Goal: Task Accomplishment & Management: Manage account settings

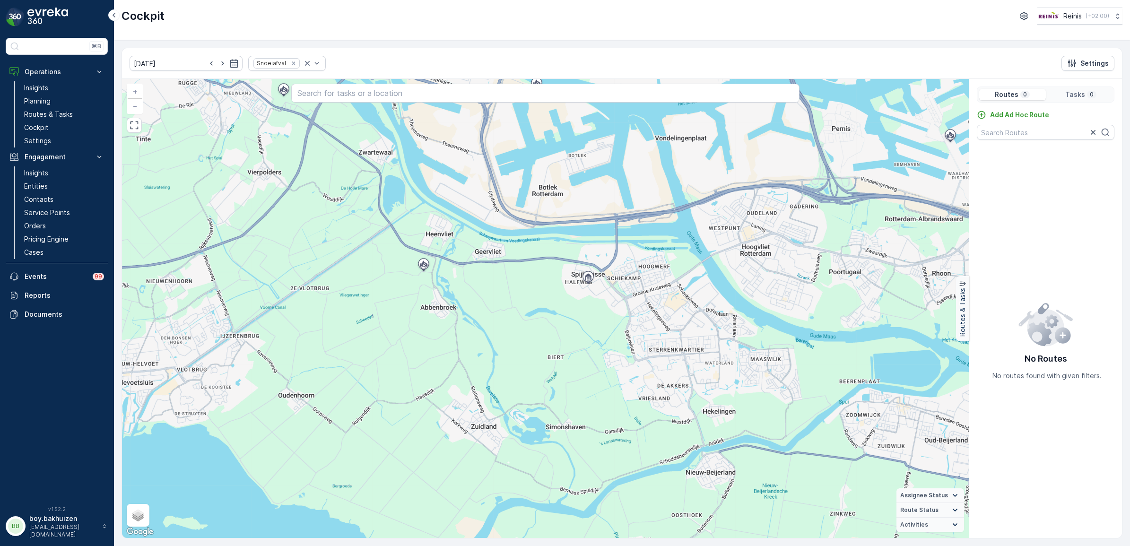
click at [54, 523] on p "boy.bakhuizen" at bounding box center [63, 518] width 68 height 9
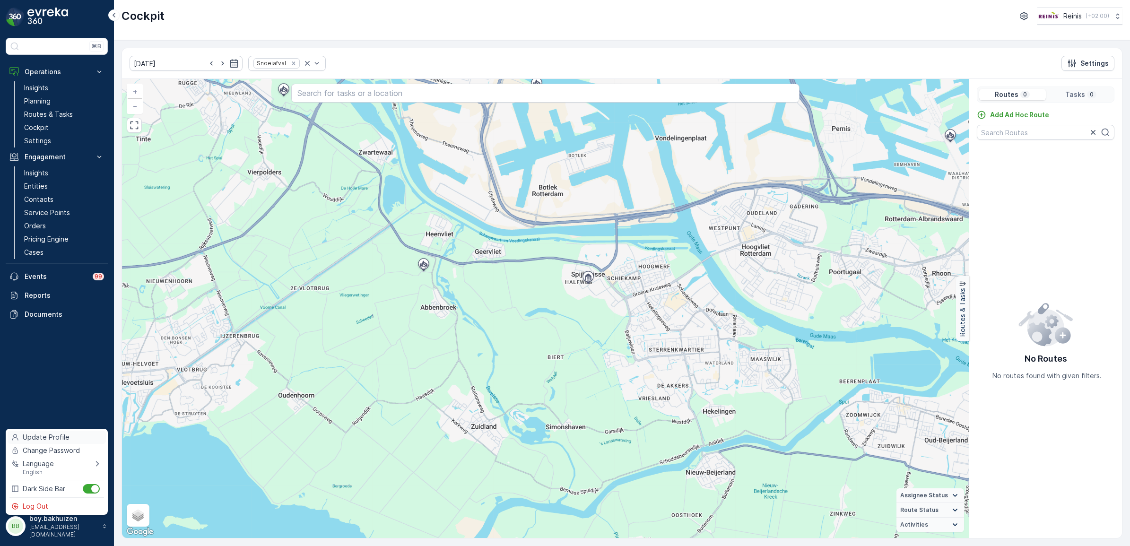
click at [56, 436] on span "Update Profile" at bounding box center [46, 436] width 47 height 9
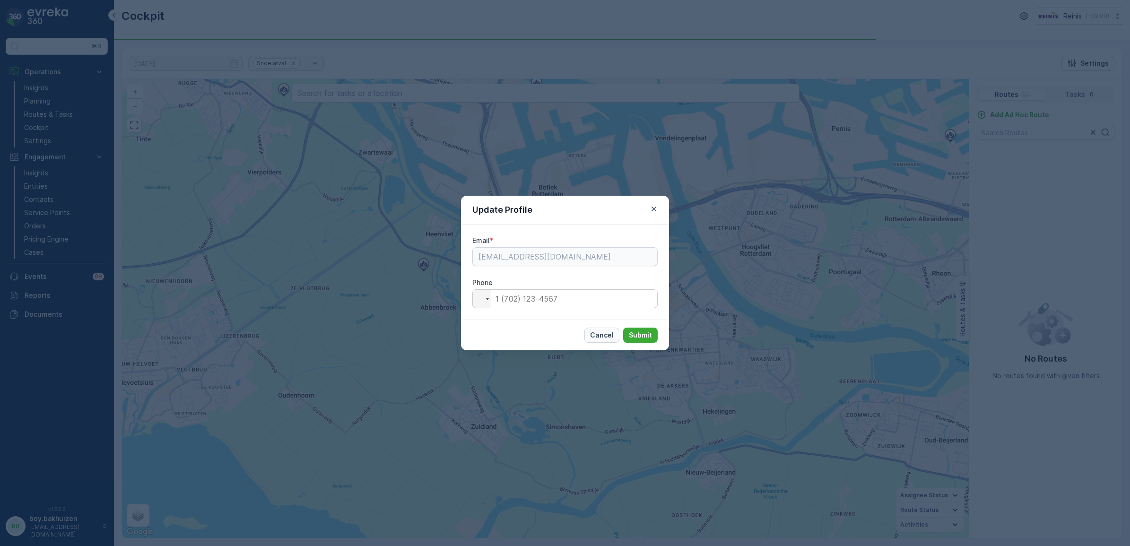
click at [604, 333] on p "Cancel" at bounding box center [602, 334] width 24 height 9
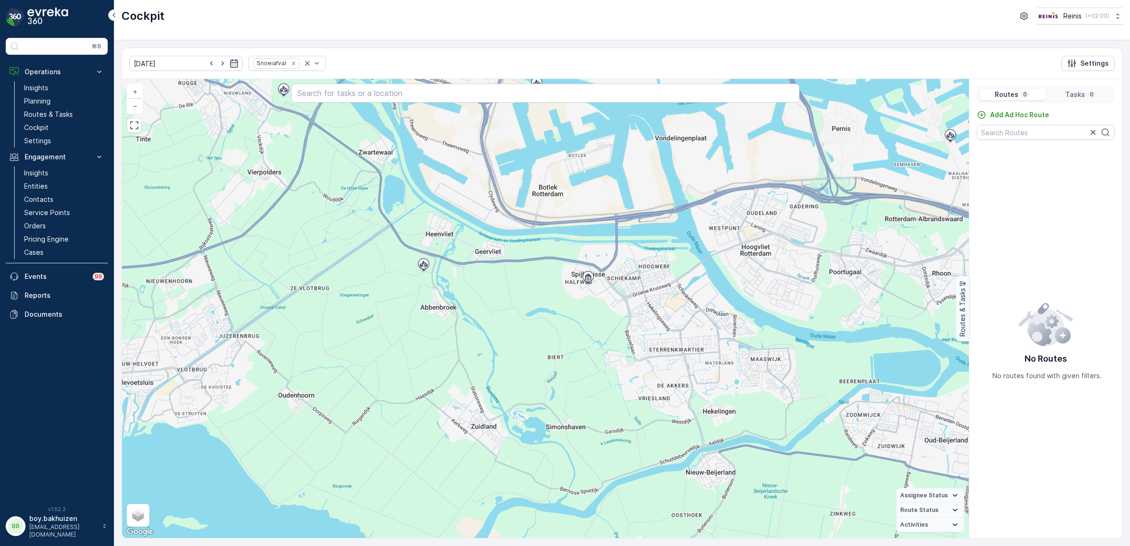
click at [53, 530] on p "[EMAIL_ADDRESS][DOMAIN_NAME]" at bounding box center [63, 530] width 68 height 15
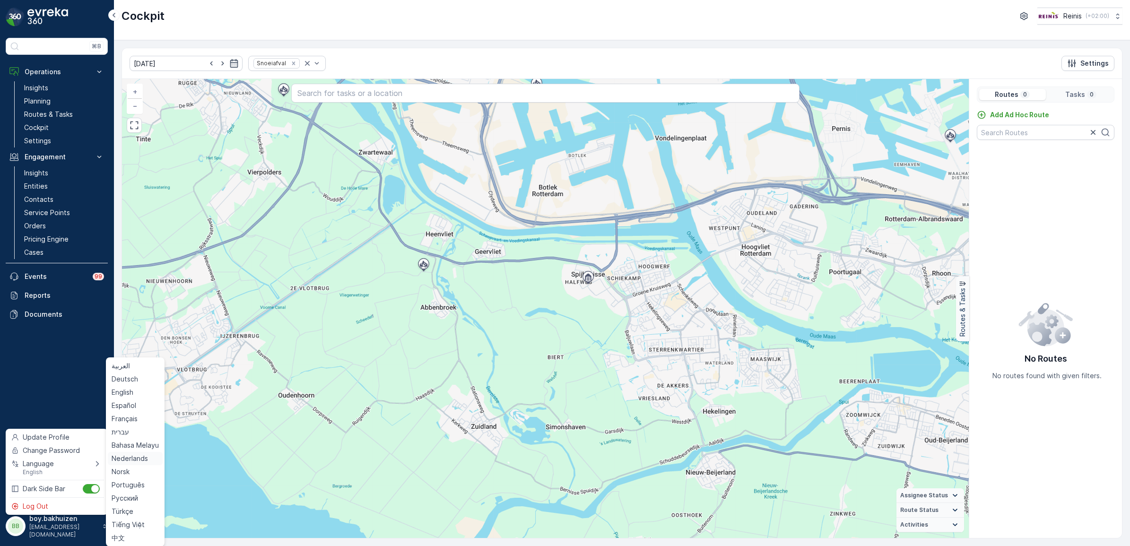
click at [128, 459] on span "Nederlands" at bounding box center [130, 458] width 36 height 9
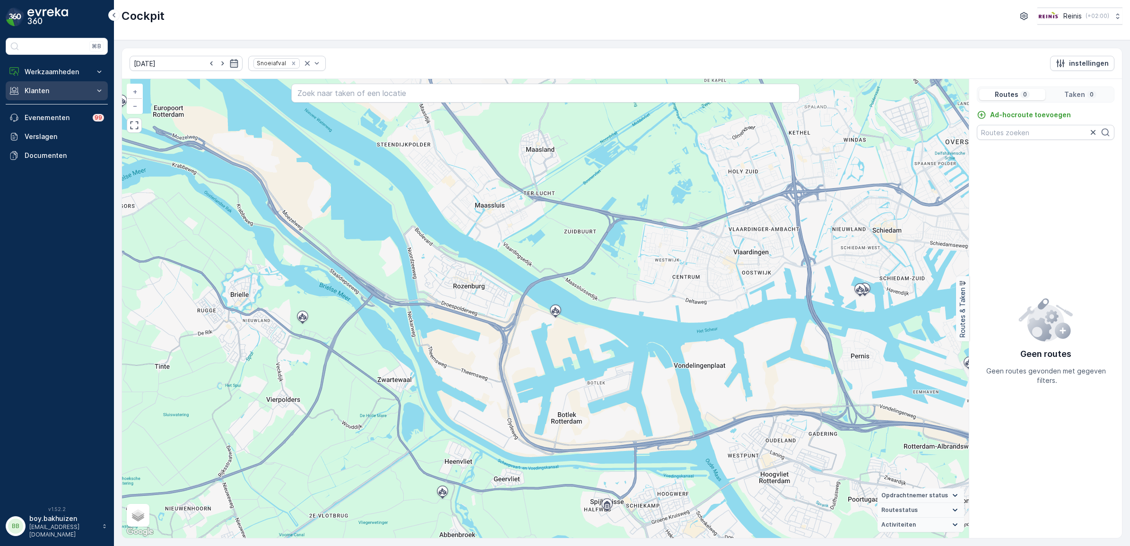
click at [32, 94] on p "Klanten" at bounding box center [57, 90] width 64 height 9
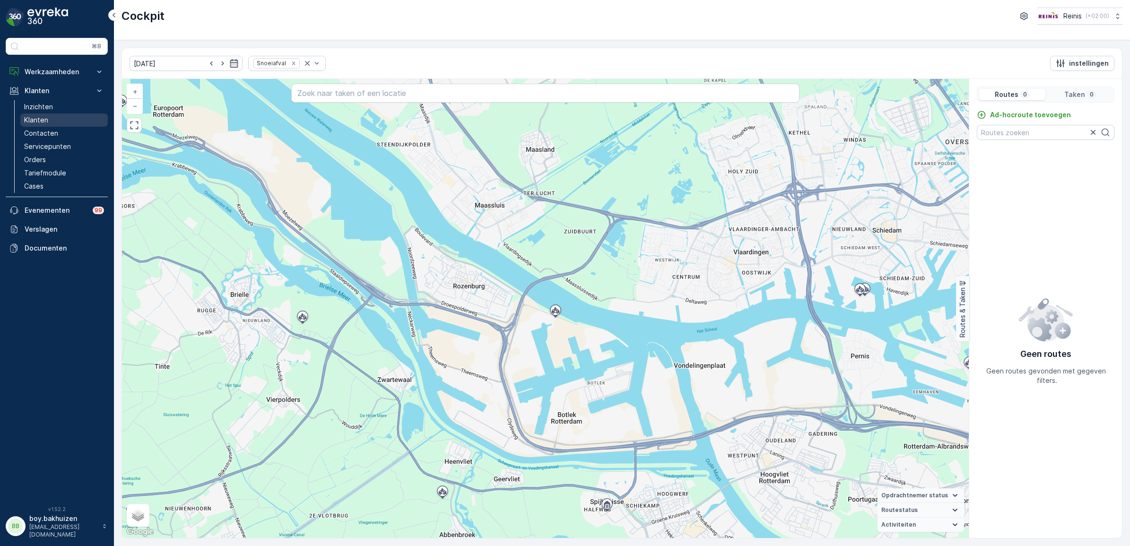
click at [53, 117] on link "Klanten" at bounding box center [63, 119] width 87 height 13
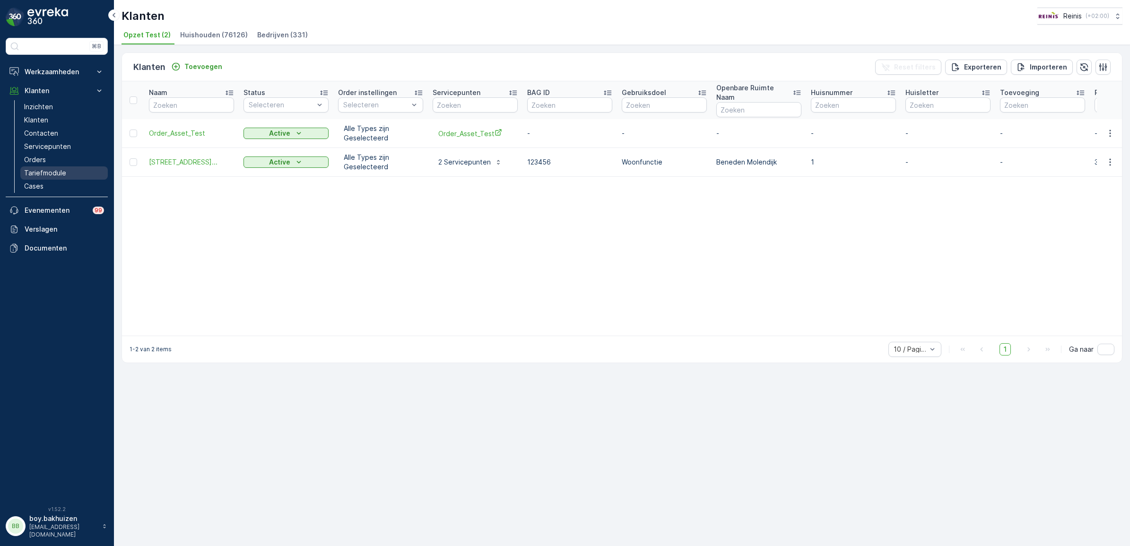
click at [45, 174] on p "Tariefmodule" at bounding box center [45, 172] width 42 height 9
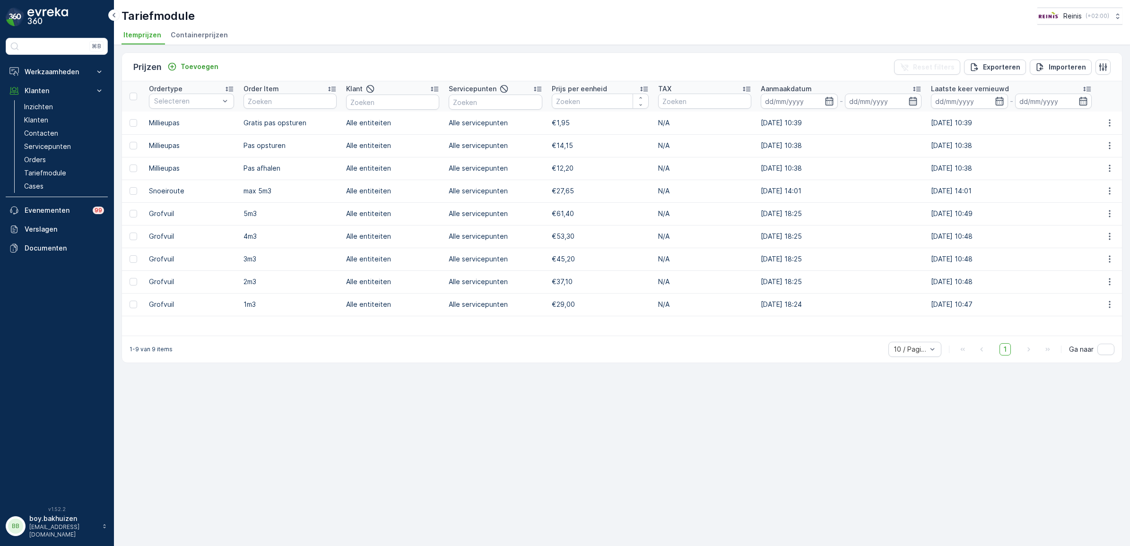
click at [190, 31] on span "Containerprijzen" at bounding box center [199, 34] width 57 height 9
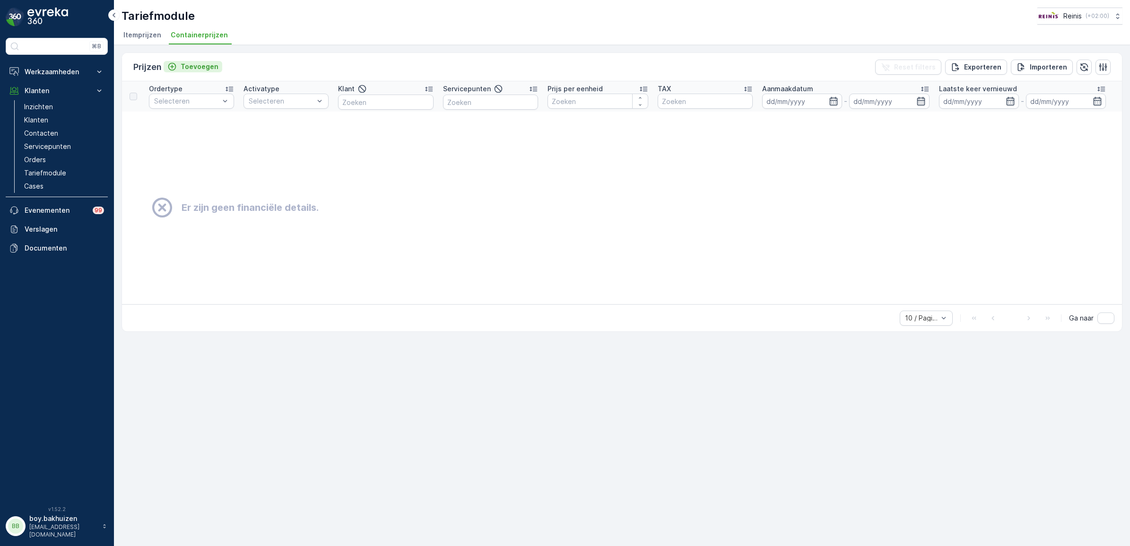
click at [200, 67] on p "Toevoegen" at bounding box center [200, 66] width 38 height 9
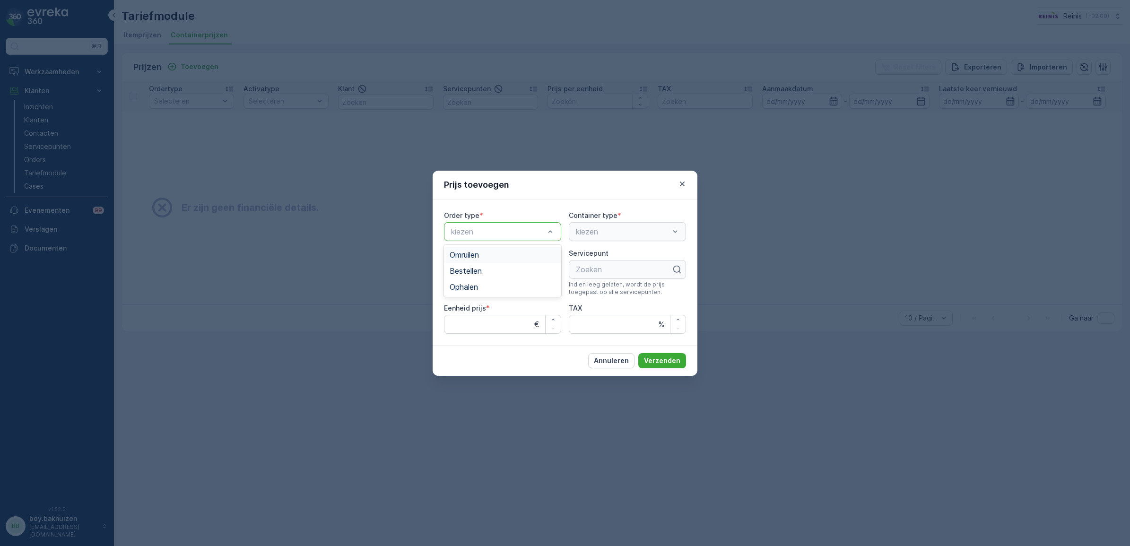
click at [540, 207] on div "Order type * 3 results available. Use Up and Down to choose options, press Ente…" at bounding box center [564, 272] width 265 height 146
click at [634, 232] on div "kiezen" at bounding box center [627, 231] width 117 height 19
click at [511, 267] on div at bounding box center [498, 269] width 97 height 9
click at [550, 269] on icon at bounding box center [551, 269] width 9 height 9
click at [603, 272] on div "Zoeken" at bounding box center [627, 269] width 117 height 19
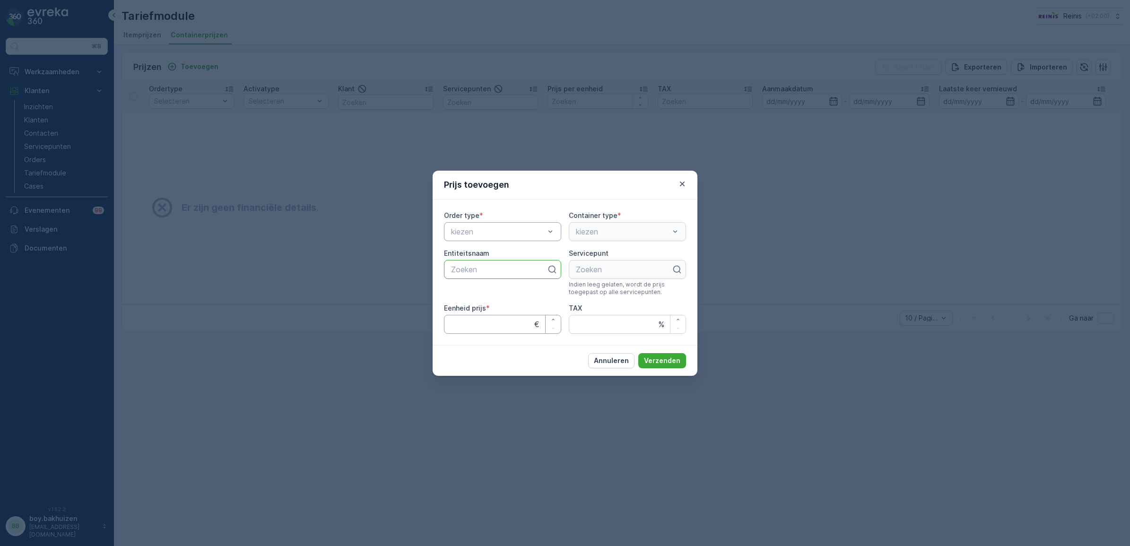
click at [530, 324] on prijs "Eenheid prijs" at bounding box center [502, 324] width 117 height 19
click at [598, 327] on input "TAX" at bounding box center [627, 324] width 117 height 19
click at [601, 363] on p "Annuleren" at bounding box center [611, 360] width 35 height 9
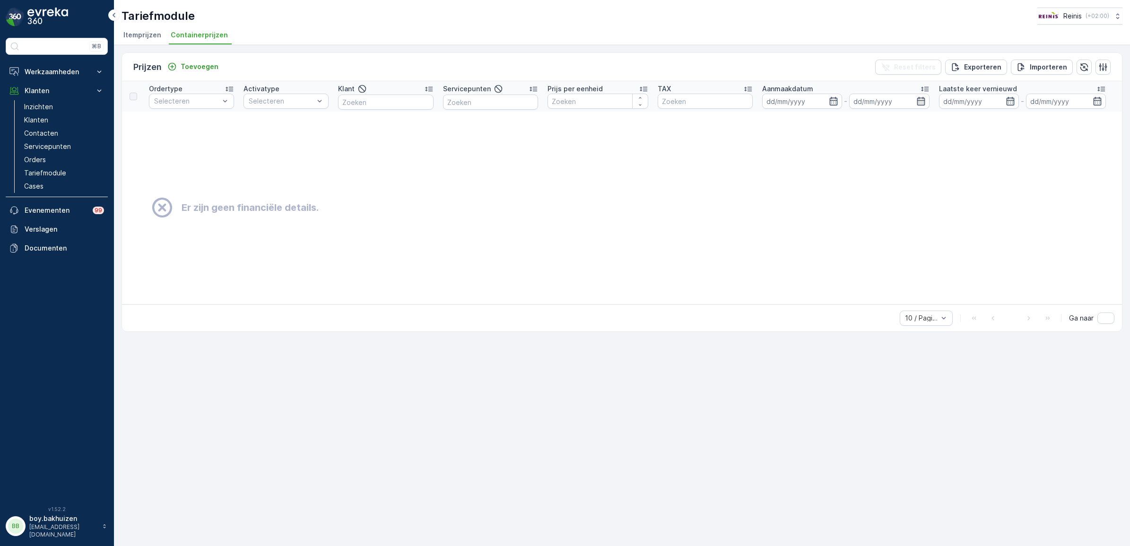
click at [135, 38] on span "Itemprijzen" at bounding box center [142, 34] width 38 height 9
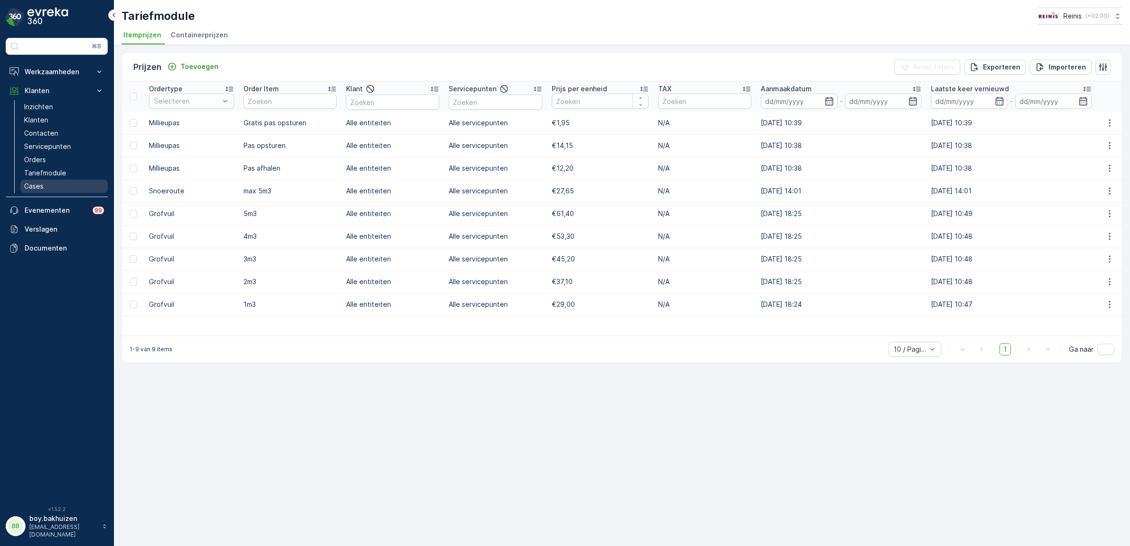
click at [40, 185] on p "Cases" at bounding box center [33, 186] width 19 height 9
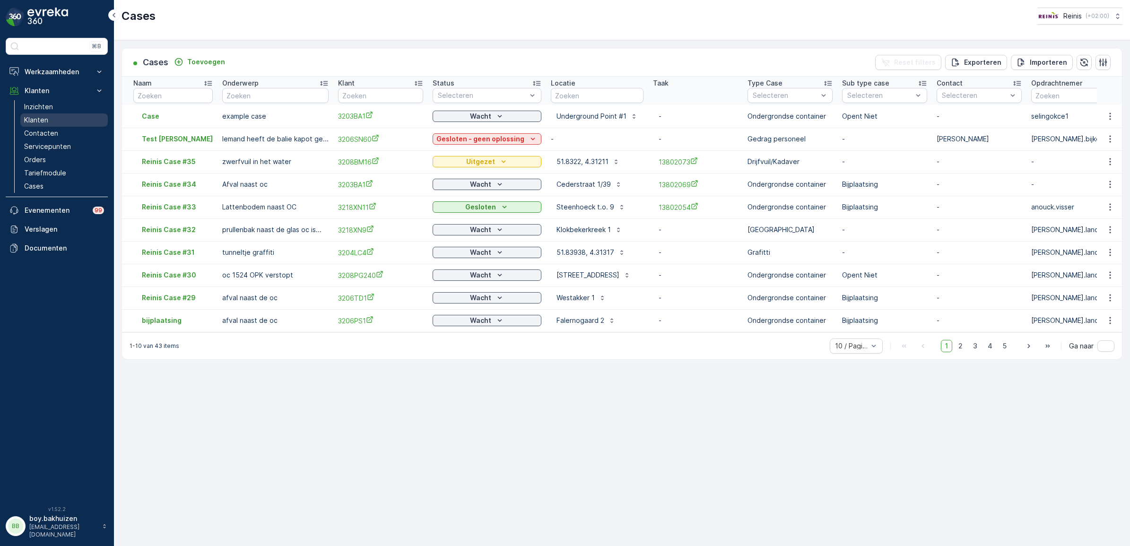
click at [43, 119] on p "Klanten" at bounding box center [36, 119] width 24 height 9
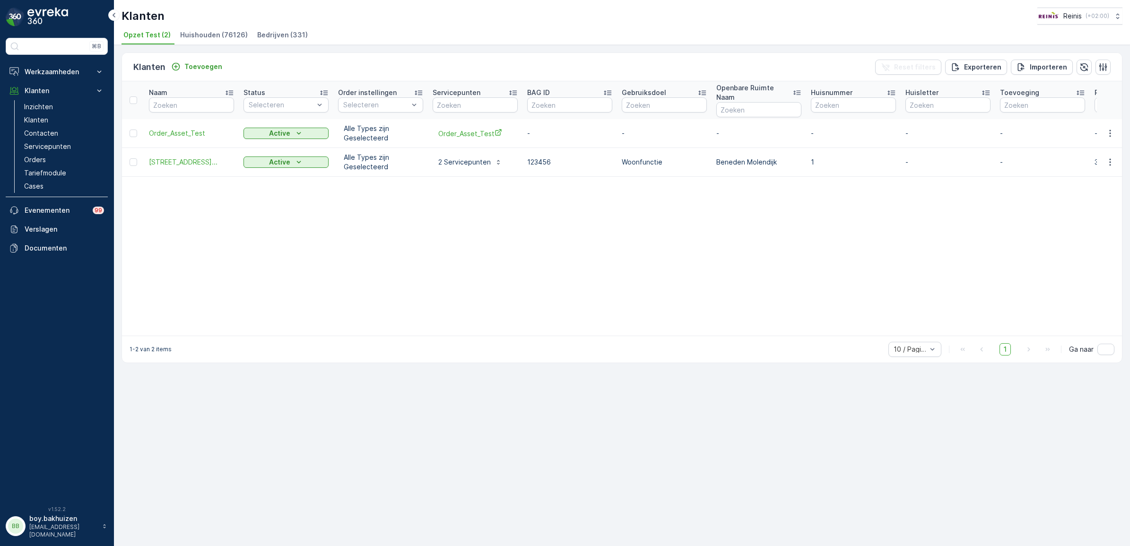
click at [216, 36] on span "Huishouden (76126)" at bounding box center [214, 34] width 68 height 9
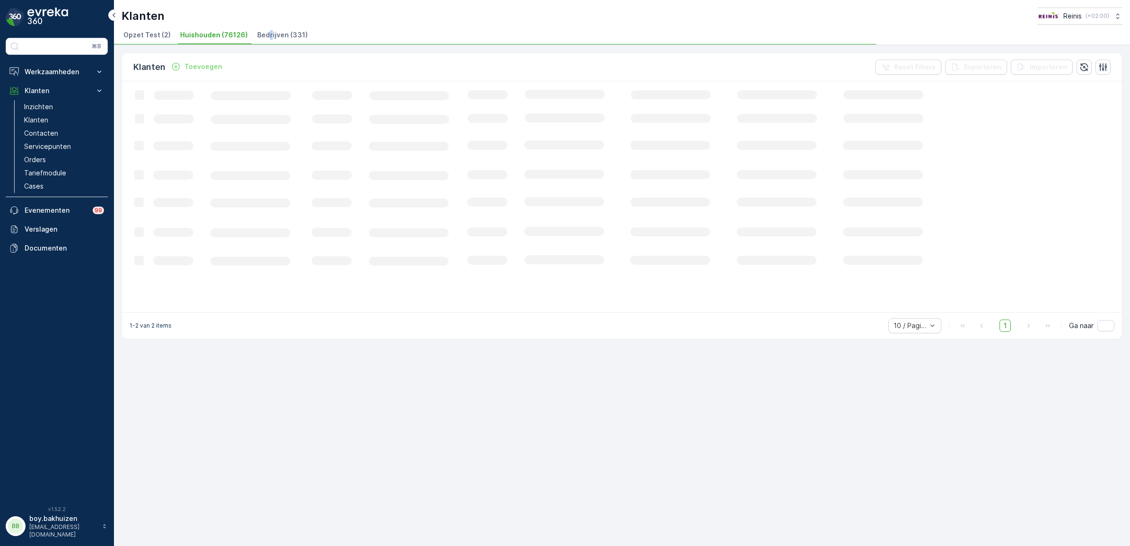
drag, startPoint x: 266, startPoint y: 29, endPoint x: 270, endPoint y: 31, distance: 4.9
click at [270, 31] on li "Bedrijven (331)" at bounding box center [283, 36] width 56 height 16
drag, startPoint x: 270, startPoint y: 31, endPoint x: 263, endPoint y: 36, distance: 9.2
click at [263, 36] on span "Bedrijven (331)" at bounding box center [282, 34] width 51 height 9
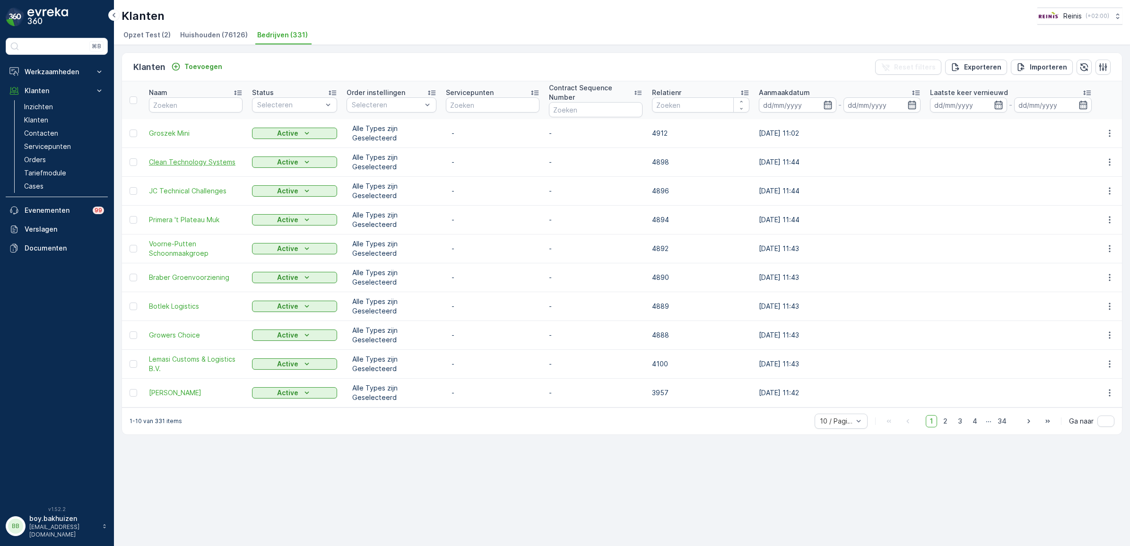
click at [176, 164] on span "Clean Technology Systems" at bounding box center [196, 161] width 94 height 9
click at [201, 190] on span "JC Technical Challenges" at bounding box center [196, 190] width 94 height 9
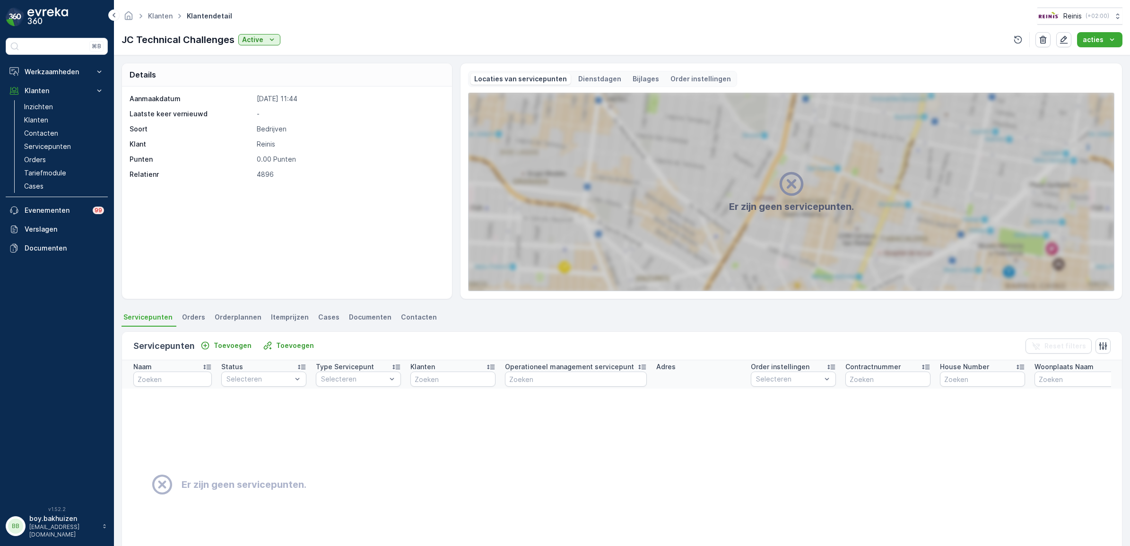
click at [608, 82] on p "Dienstdagen" at bounding box center [599, 78] width 43 height 9
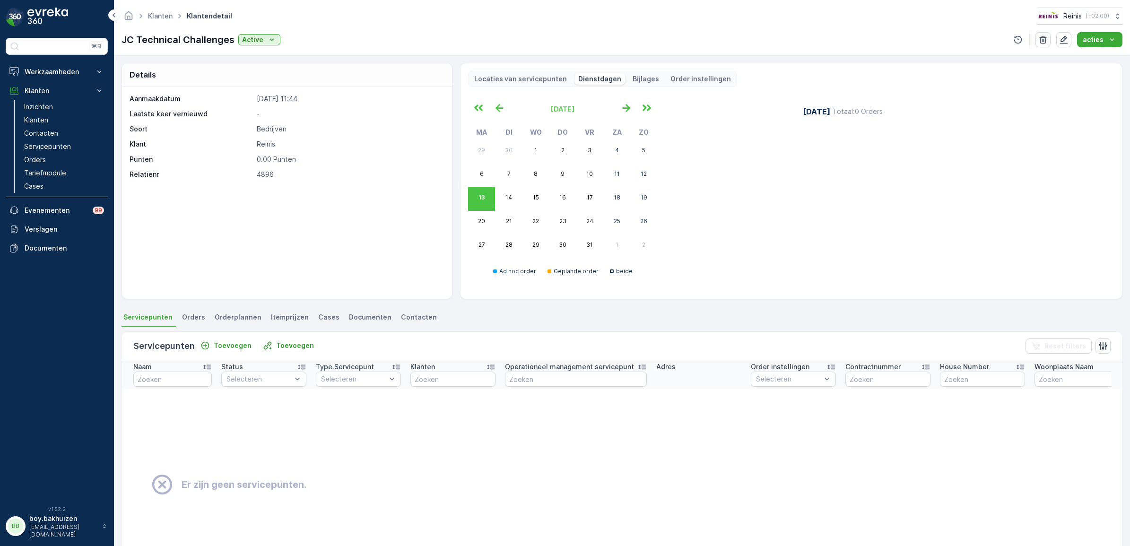
click at [636, 79] on p "Bijlages" at bounding box center [645, 78] width 26 height 9
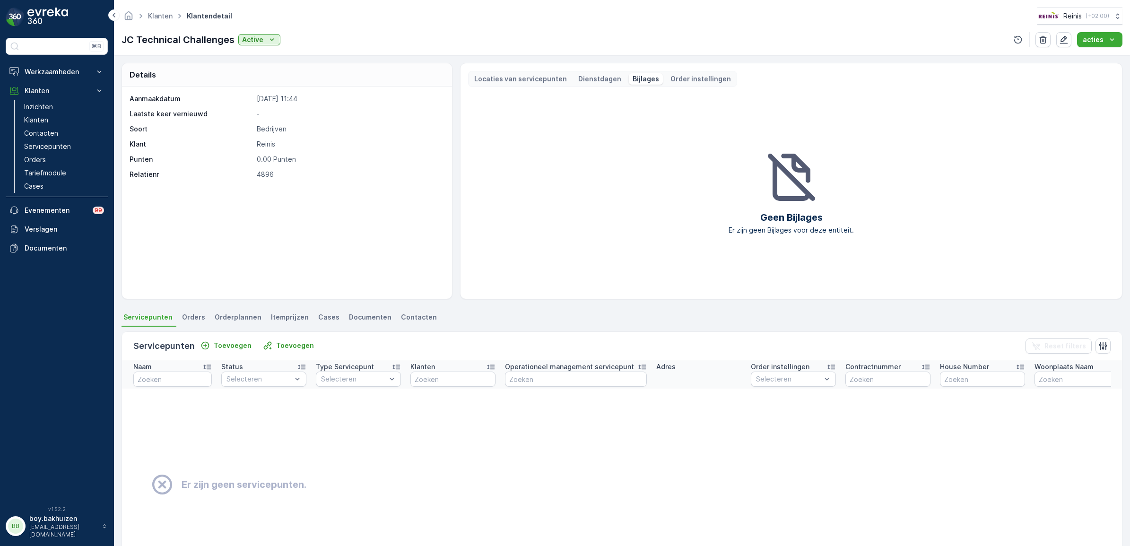
click at [691, 77] on p "Order instellingen" at bounding box center [700, 78] width 61 height 9
click at [592, 77] on p "Dienstdagen" at bounding box center [599, 78] width 43 height 9
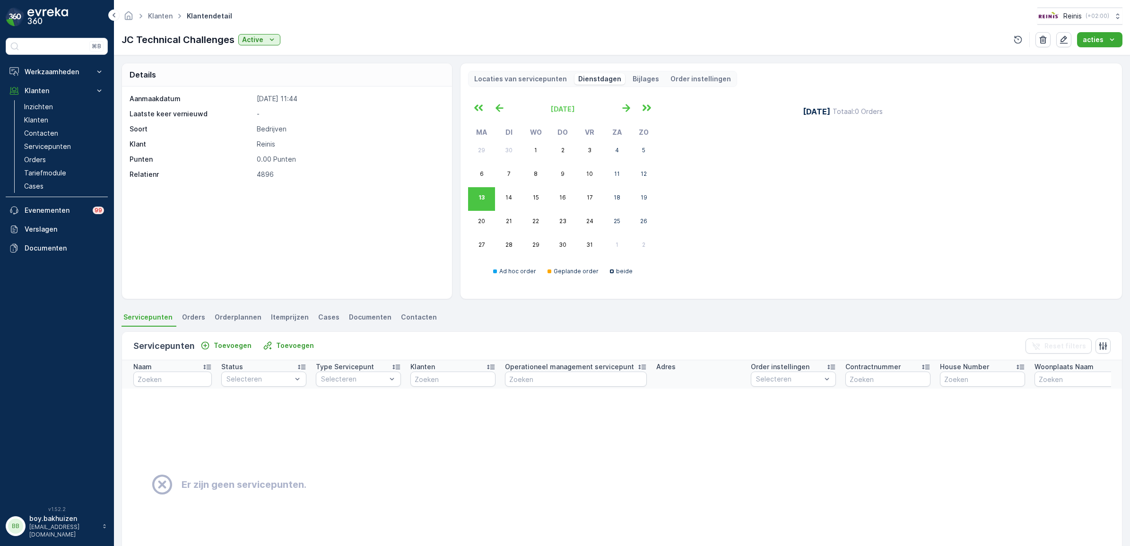
click at [522, 78] on p "Locaties van servicepunten" at bounding box center [520, 78] width 93 height 9
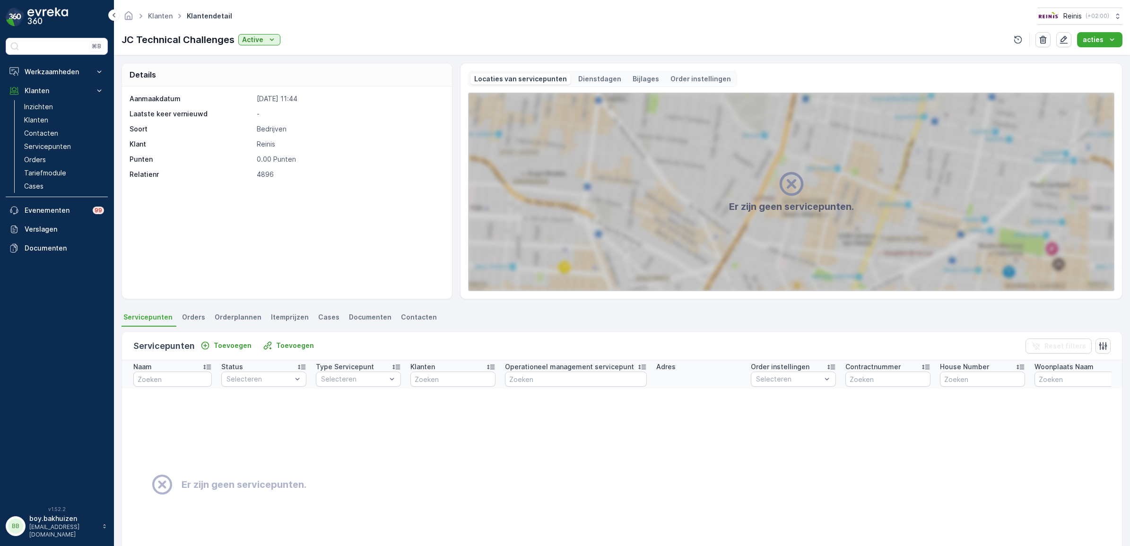
click at [401, 314] on span "Contacten" at bounding box center [419, 316] width 36 height 9
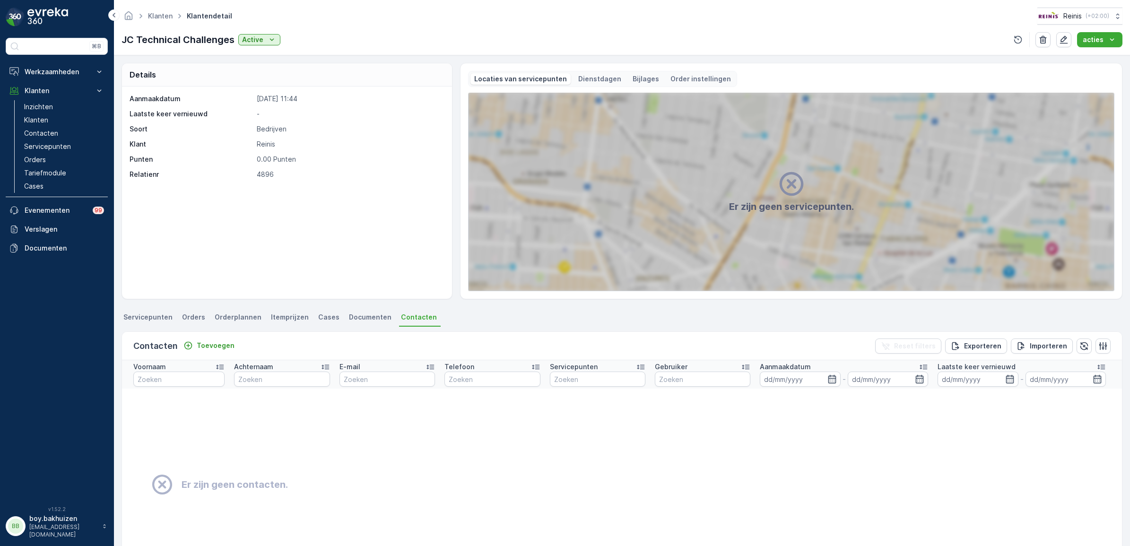
click at [365, 318] on span "Documenten" at bounding box center [370, 316] width 43 height 9
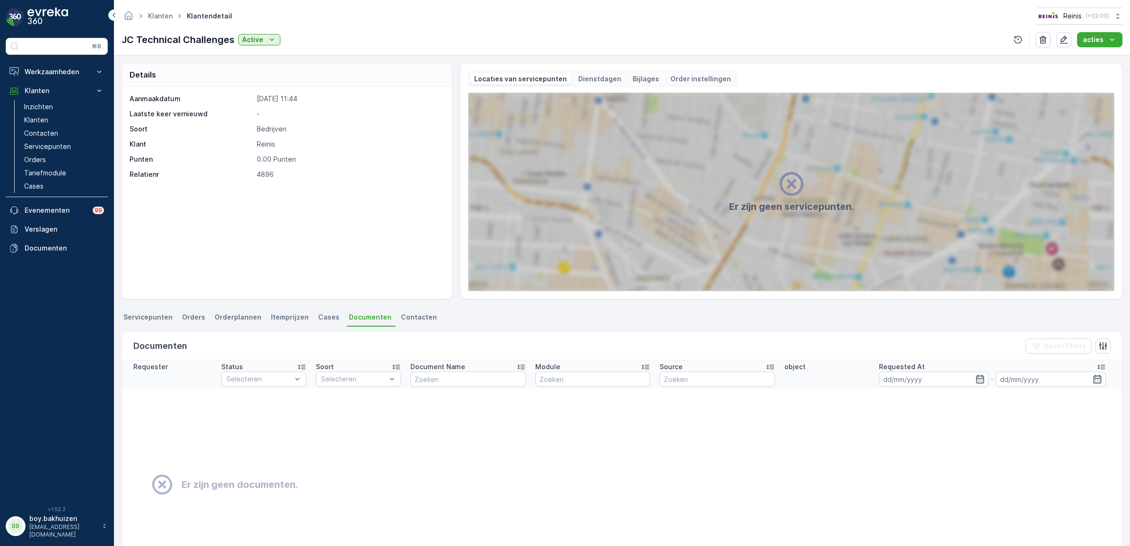
click at [318, 319] on span "Cases" at bounding box center [328, 316] width 21 height 9
click at [292, 319] on span "Itemprijzen" at bounding box center [290, 316] width 38 height 9
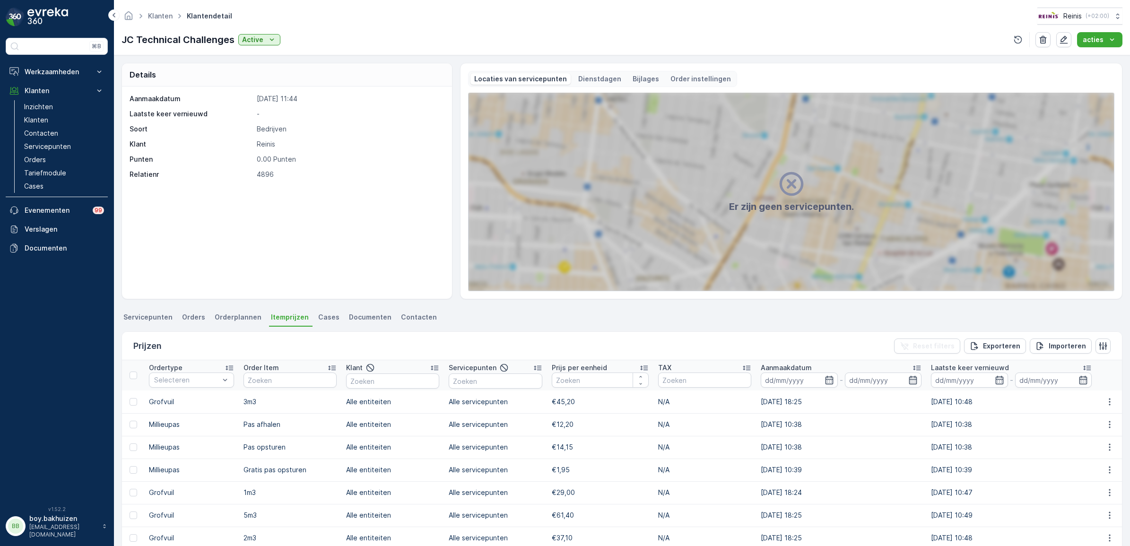
click at [239, 318] on span "Orderplannen" at bounding box center [238, 316] width 47 height 9
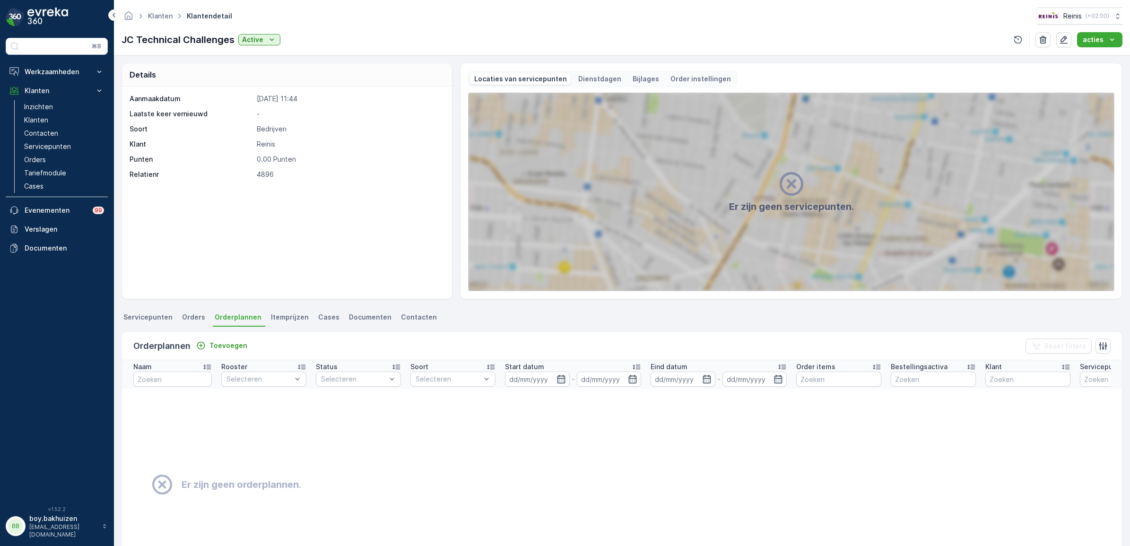
click at [187, 321] on span "Orders" at bounding box center [193, 316] width 23 height 9
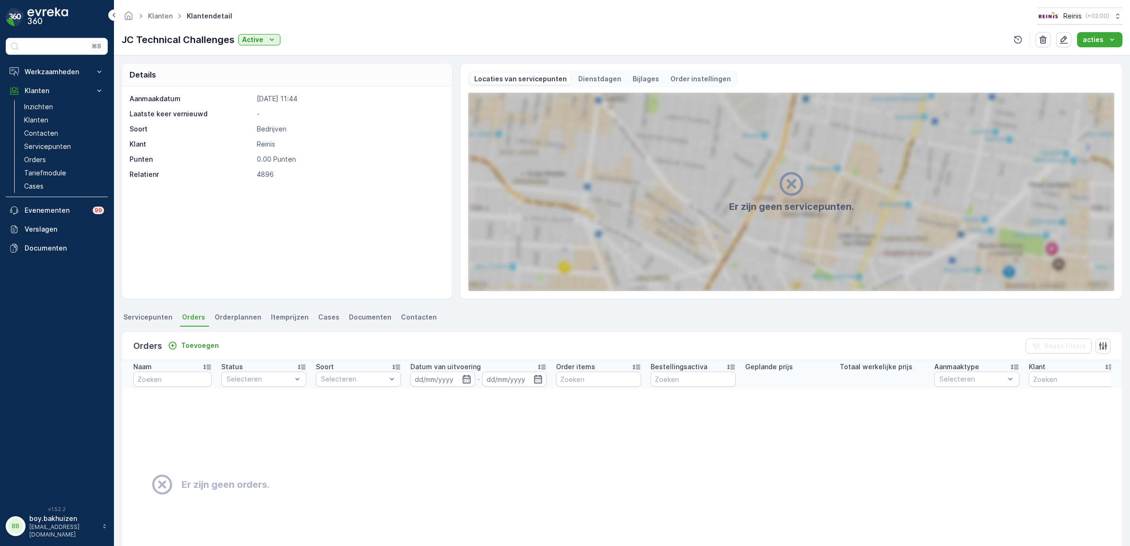
click at [142, 320] on span "Servicepunten" at bounding box center [147, 316] width 49 height 9
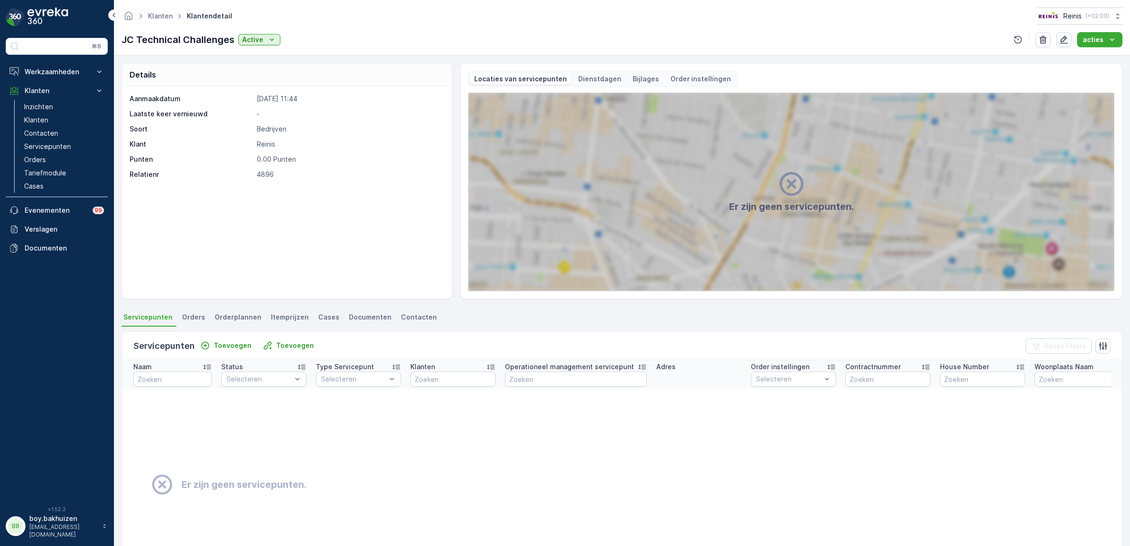
click at [1065, 43] on icon "button" at bounding box center [1063, 39] width 9 height 9
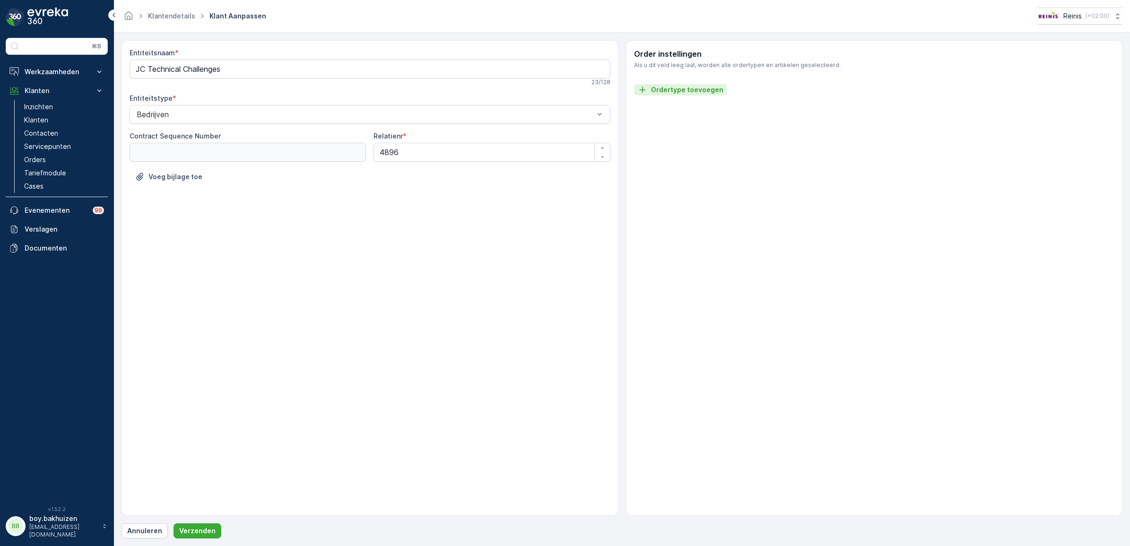
click at [683, 87] on p "Ordertype toevoegen" at bounding box center [687, 89] width 72 height 9
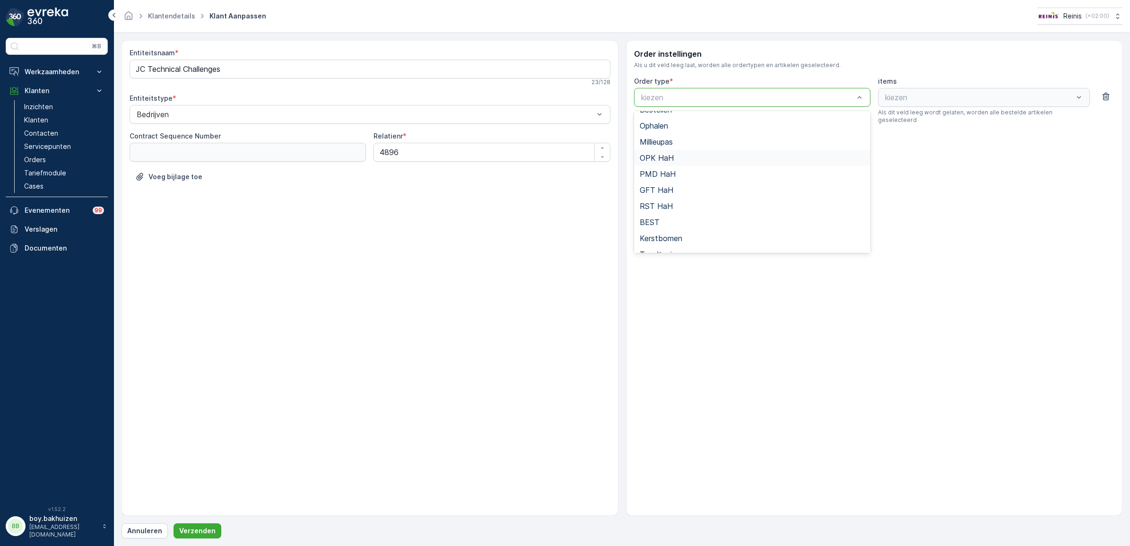
scroll to position [103, 0]
click at [682, 244] on span "Bedrijfsafval" at bounding box center [662, 243] width 44 height 9
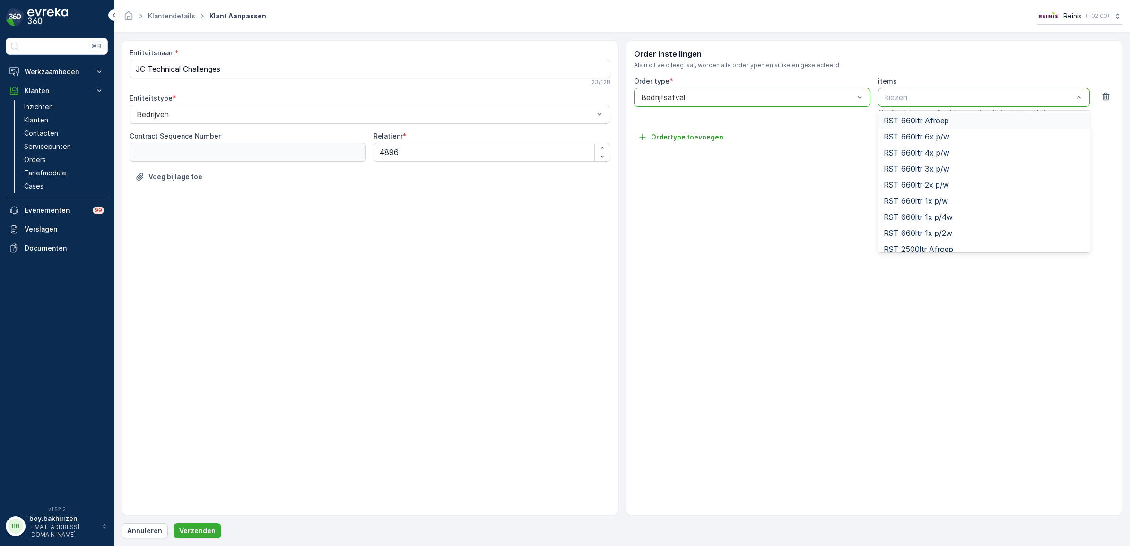
click at [908, 98] on div at bounding box center [979, 97] width 190 height 9
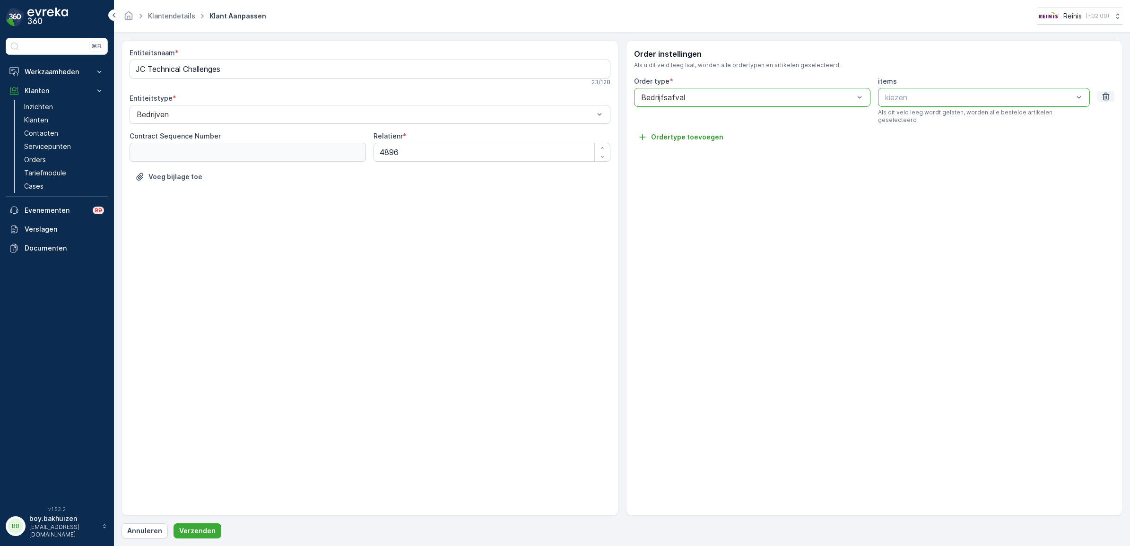
click at [1107, 96] on icon "button" at bounding box center [1105, 96] width 9 height 9
click at [182, 18] on link "Klantendetails" at bounding box center [171, 16] width 47 height 8
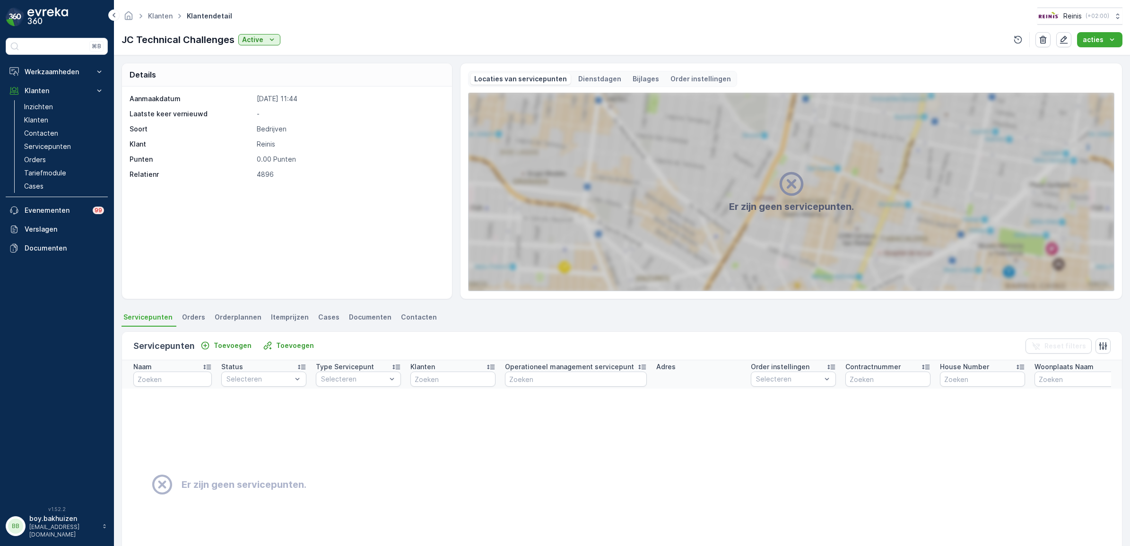
click at [833, 188] on div "Er zijn geen servicepunten." at bounding box center [790, 192] width 645 height 198
click at [729, 206] on h2 "Er zijn geen servicepunten." at bounding box center [791, 206] width 125 height 14
click at [705, 215] on div "Er zijn geen servicepunten." at bounding box center [790, 192] width 645 height 198
click at [948, 195] on div "Er zijn geen servicepunten." at bounding box center [790, 192] width 645 height 198
click at [979, 186] on div "Er zijn geen servicepunten." at bounding box center [790, 192] width 645 height 198
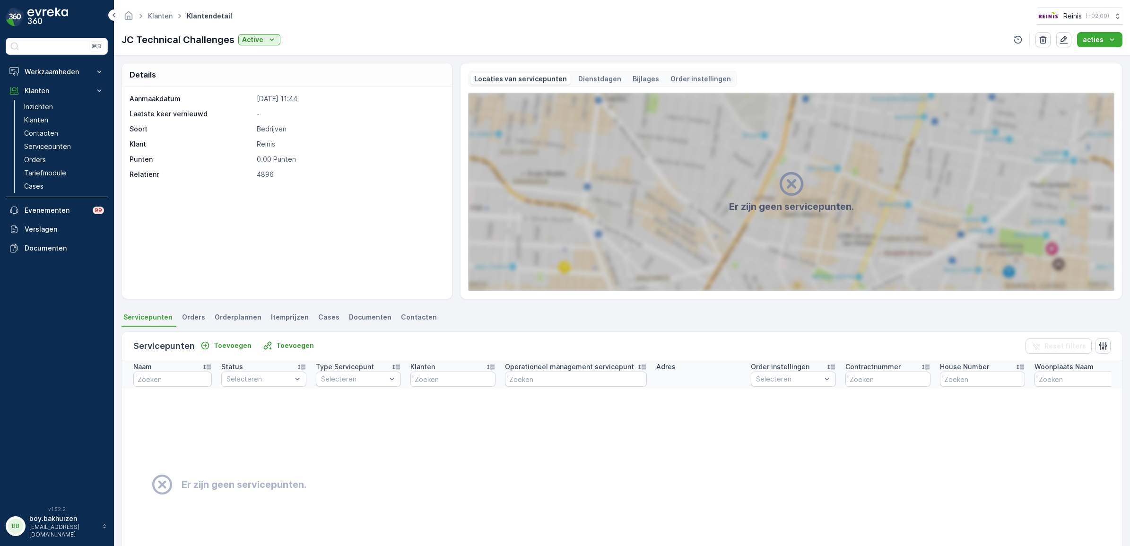
click at [1008, 175] on div "Er zijn geen servicepunten." at bounding box center [790, 192] width 645 height 198
click at [1068, 39] on icon "button" at bounding box center [1063, 39] width 9 height 9
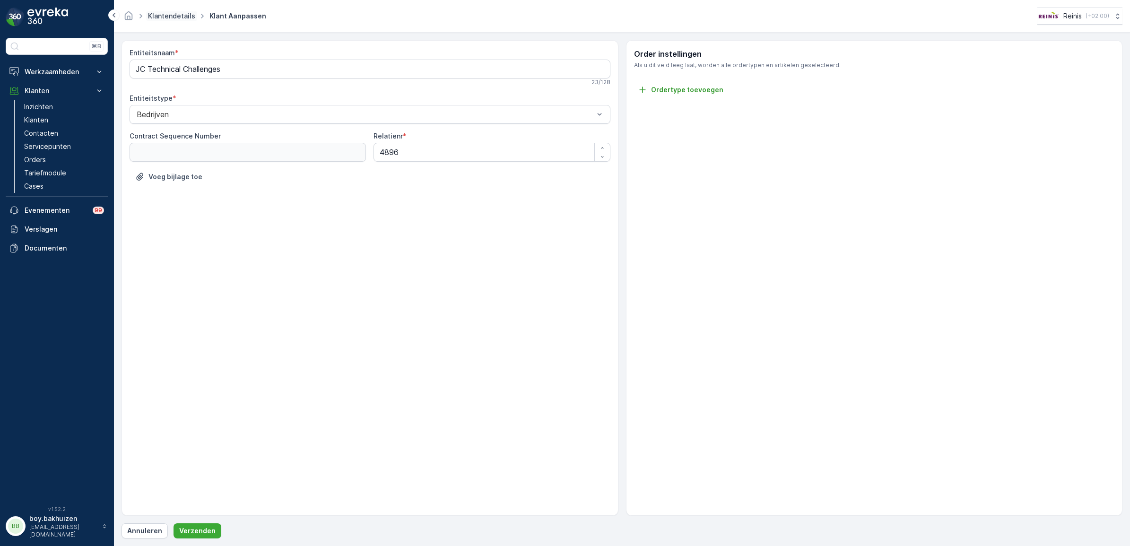
click at [161, 18] on link "Klantendetails" at bounding box center [171, 16] width 47 height 8
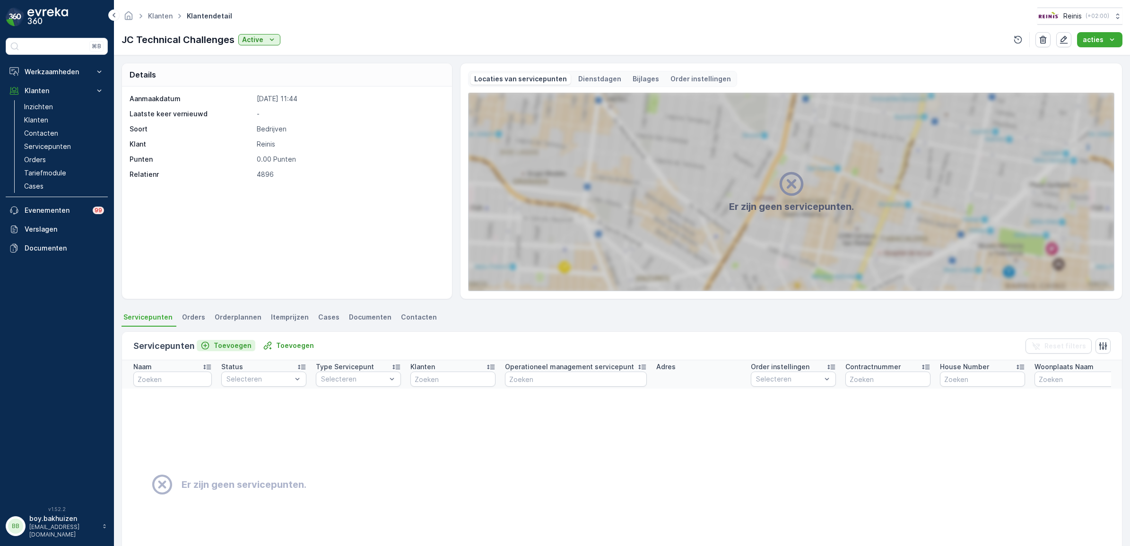
click at [251, 343] on button "Toevoegen" at bounding box center [226, 345] width 59 height 11
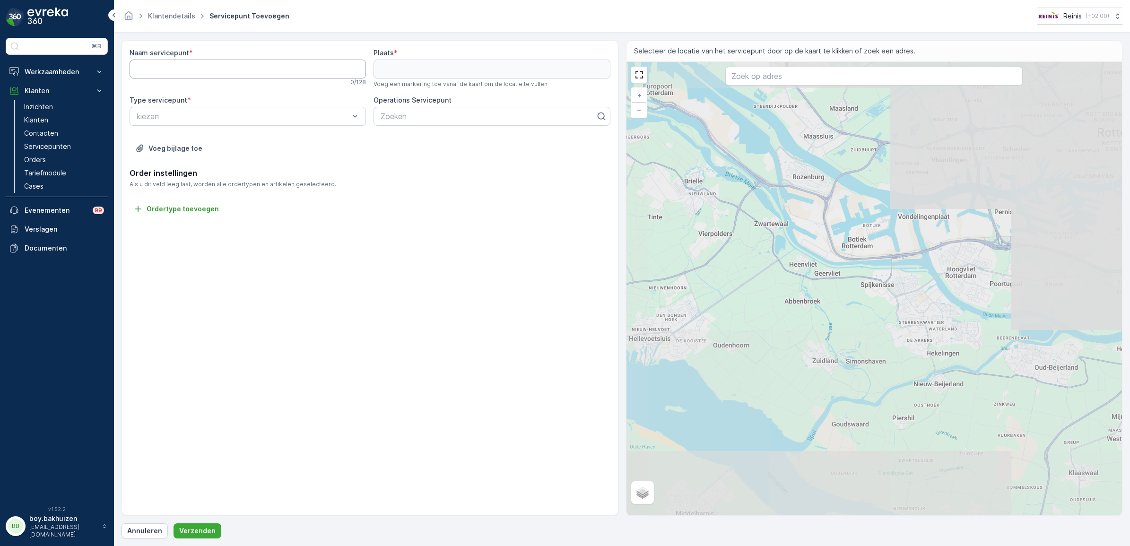
click at [275, 72] on servicepunt "Naam servicepunt" at bounding box center [248, 69] width 236 height 19
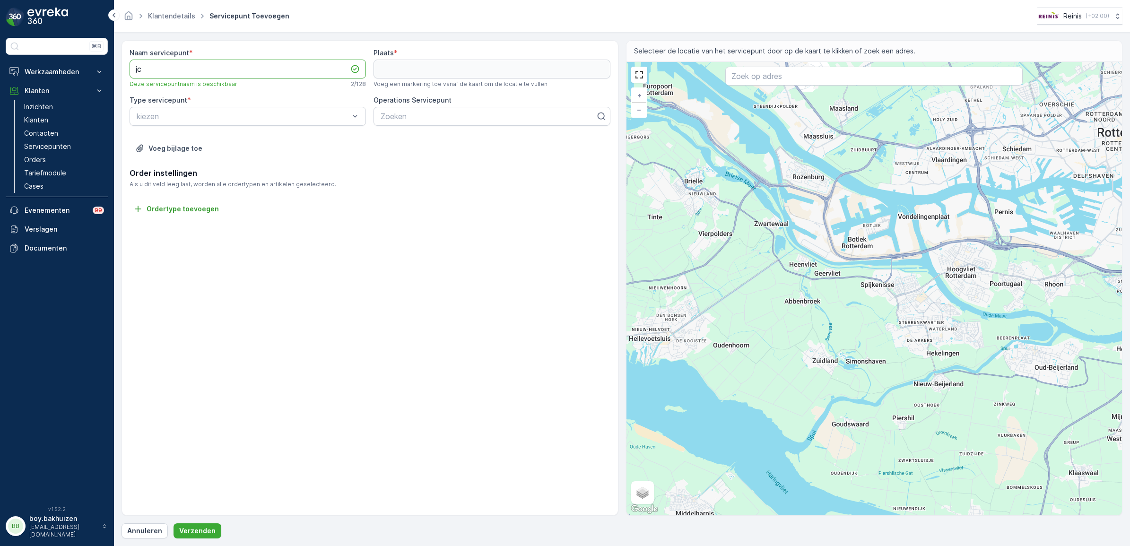
type servicepunt "j"
click at [266, 122] on p "kiezen" at bounding box center [243, 116] width 213 height 11
click at [398, 232] on div "Naam servicepunt * 0 / 128 Plaats * Voeg een markering toe vanaf de kaart om de…" at bounding box center [369, 277] width 497 height 475
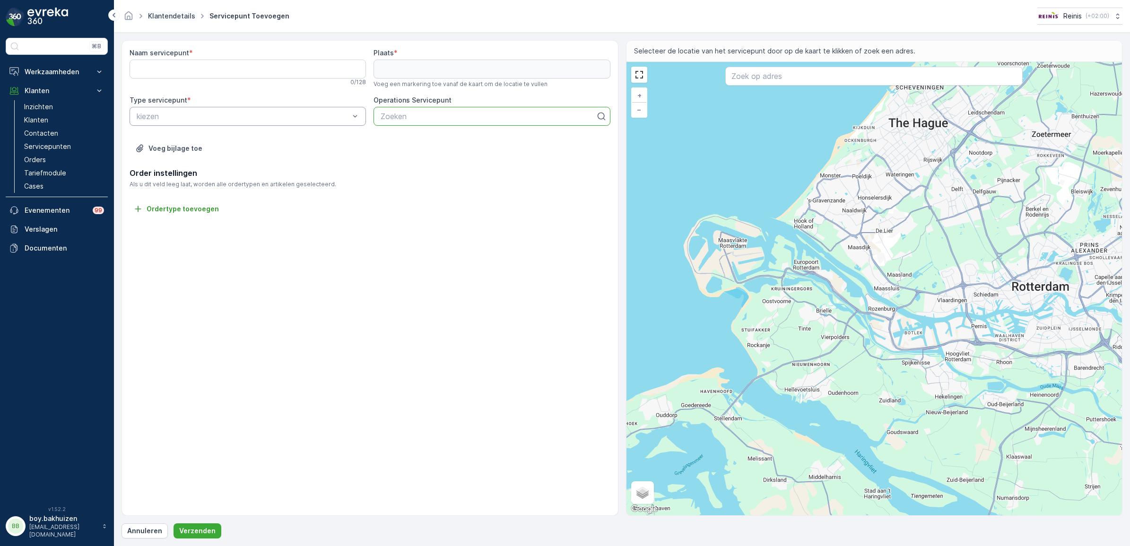
click at [167, 18] on link "Klantendetails" at bounding box center [171, 16] width 47 height 8
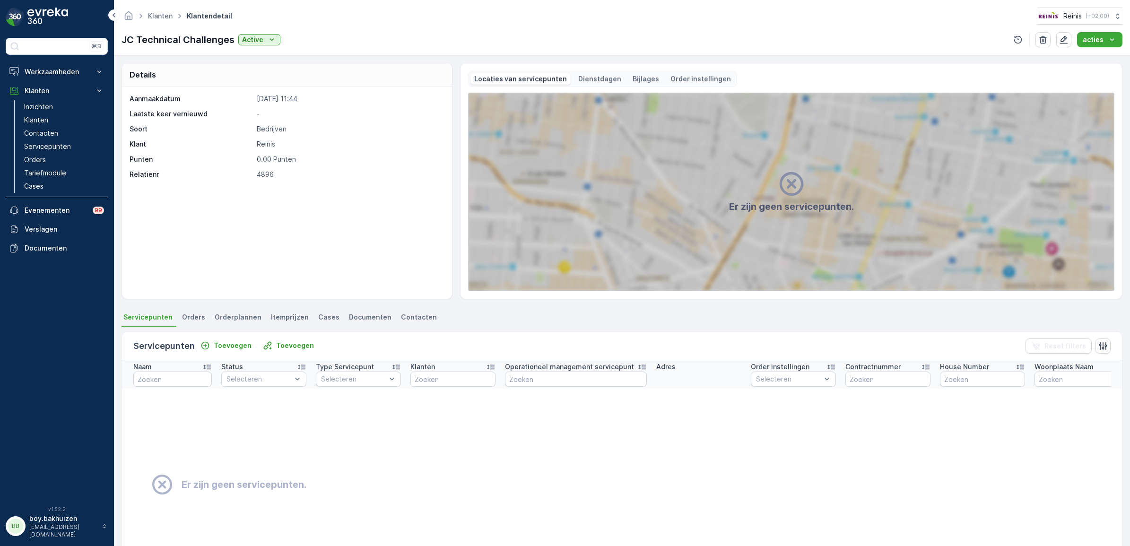
click at [184, 317] on span "Orders" at bounding box center [193, 316] width 23 height 9
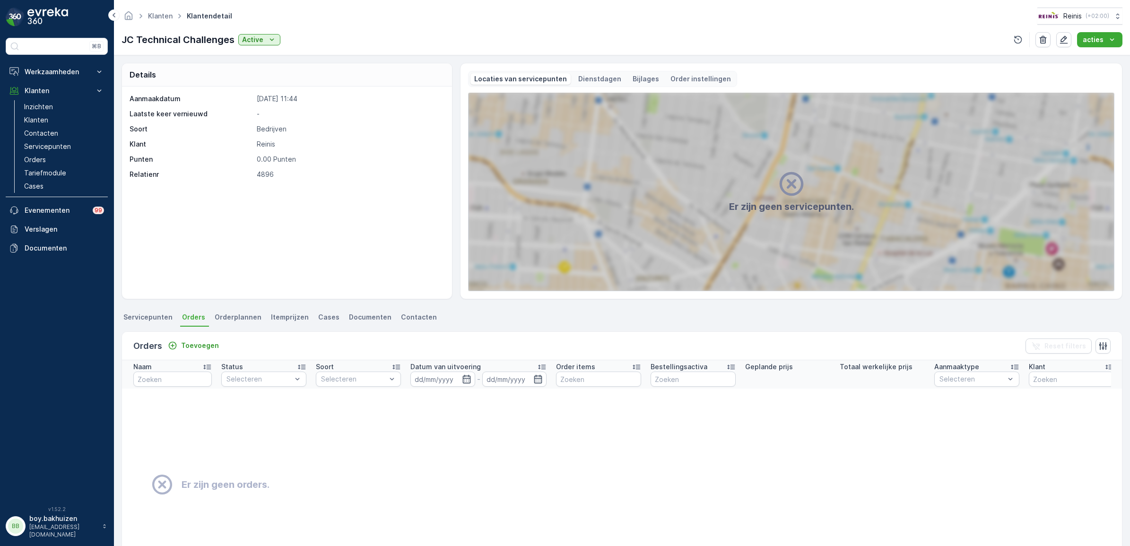
click at [151, 318] on span "Servicepunten" at bounding box center [147, 316] width 49 height 9
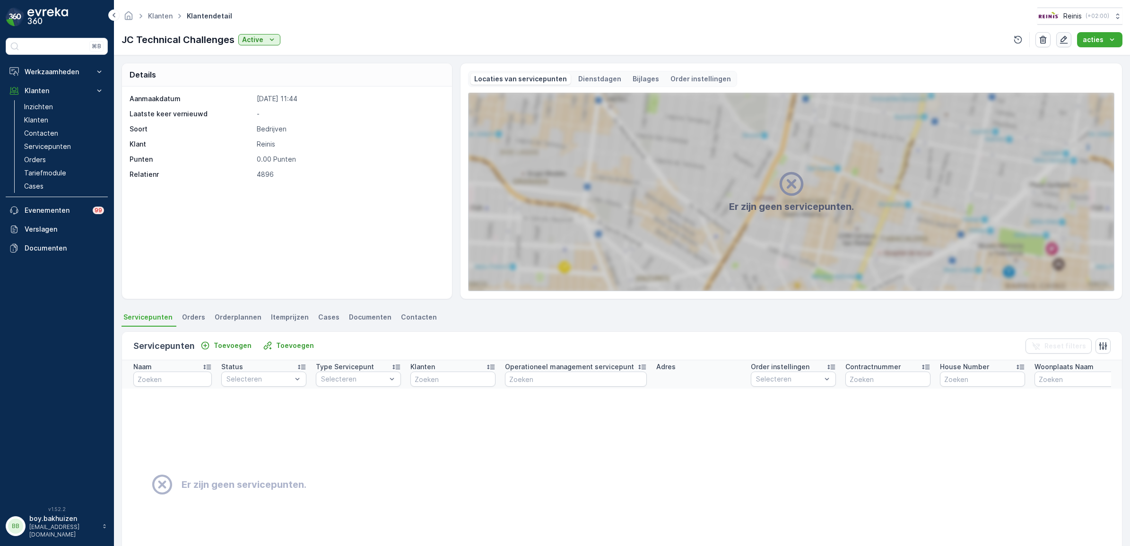
click at [1066, 38] on icon "button" at bounding box center [1063, 39] width 9 height 9
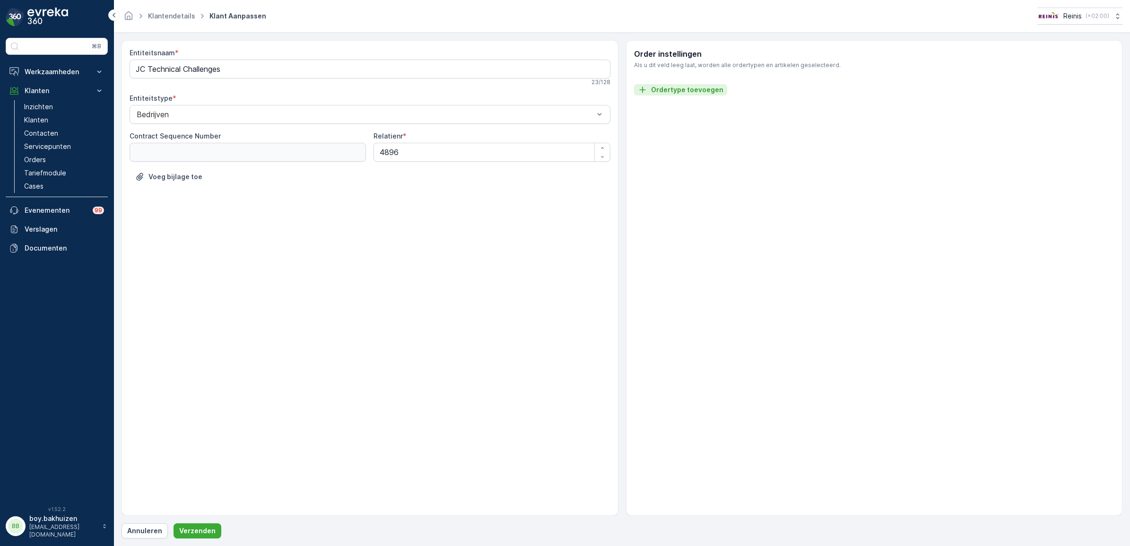
click at [707, 93] on p "Ordertype toevoegen" at bounding box center [687, 89] width 72 height 9
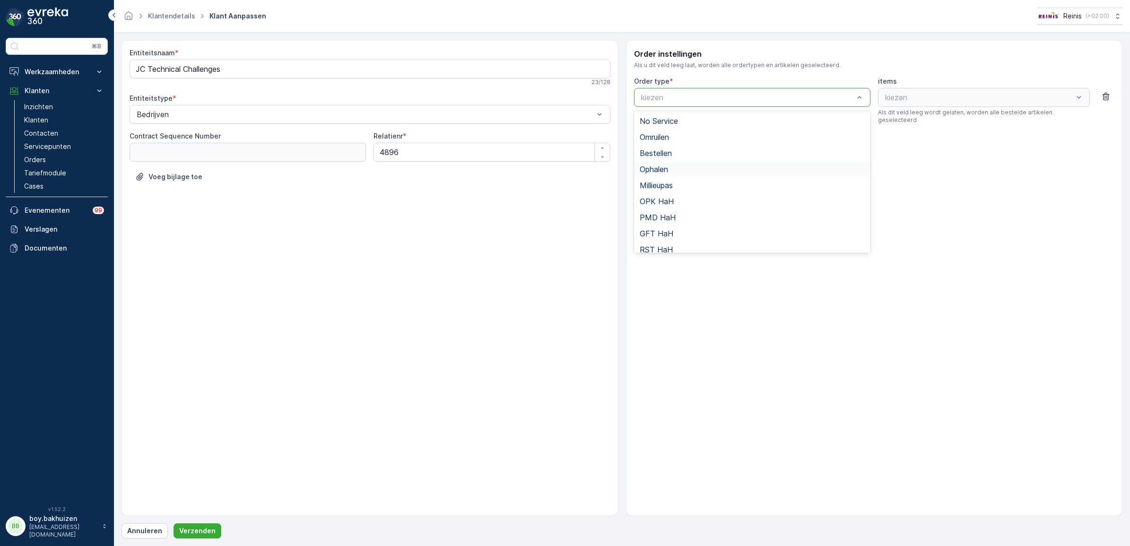
scroll to position [103, 0]
click at [695, 236] on div "Bedrijfsafval" at bounding box center [752, 243] width 236 height 16
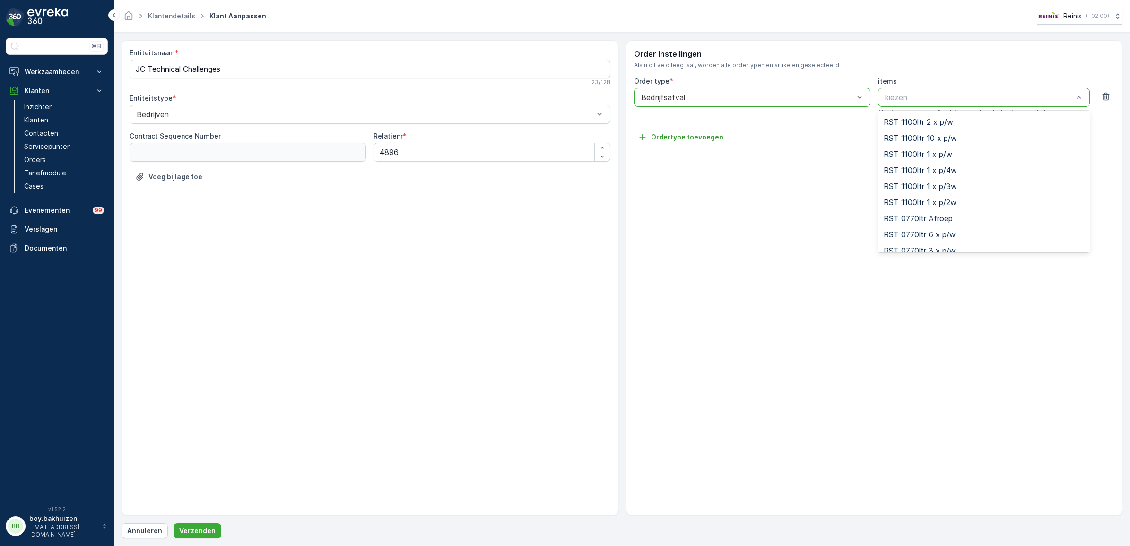
scroll to position [0, 0]
click at [703, 188] on div "Order instellingen Als u dit veld leeg laat, worden alle ordertypen en artikele…" at bounding box center [874, 277] width 497 height 475
click at [1106, 94] on icon "button" at bounding box center [1105, 96] width 9 height 9
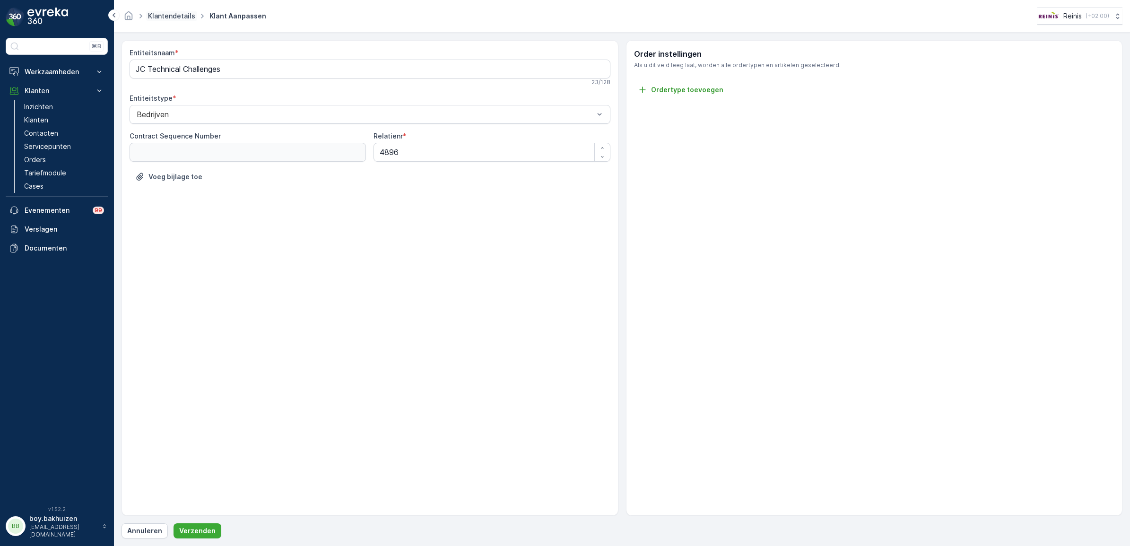
click at [171, 15] on link "Klantendetails" at bounding box center [171, 16] width 47 height 8
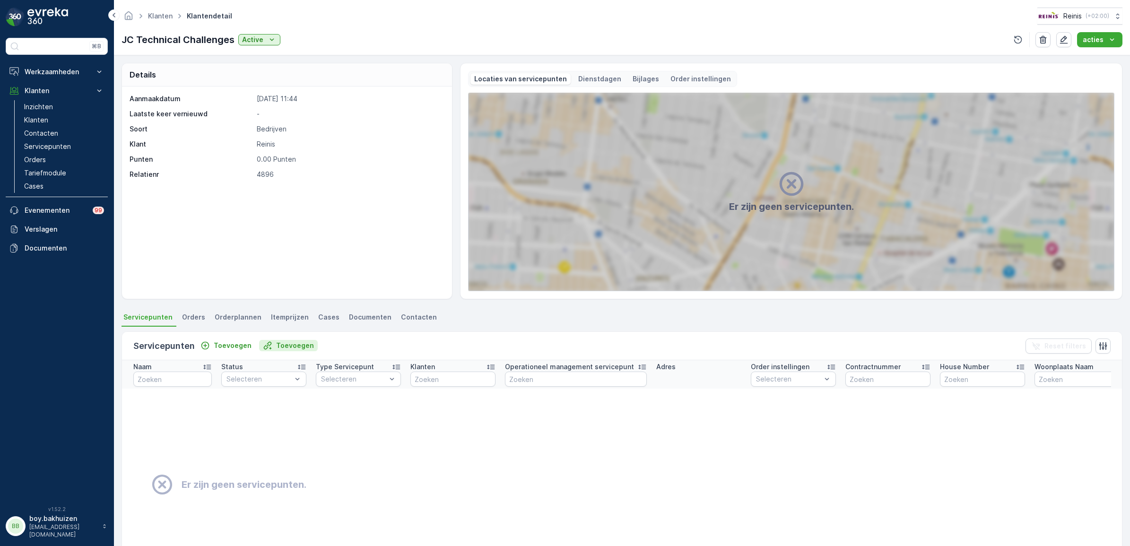
click at [283, 346] on p "Toevoegen" at bounding box center [295, 345] width 38 height 9
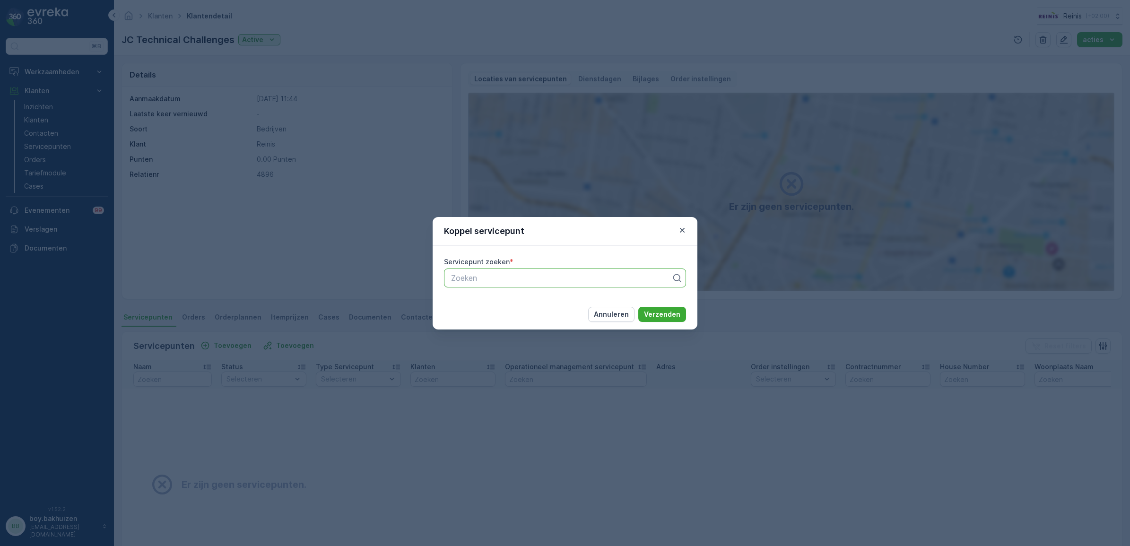
click at [570, 278] on div at bounding box center [561, 278] width 222 height 9
type input "jc"
click at [681, 232] on icon "button" at bounding box center [682, 229] width 5 height 5
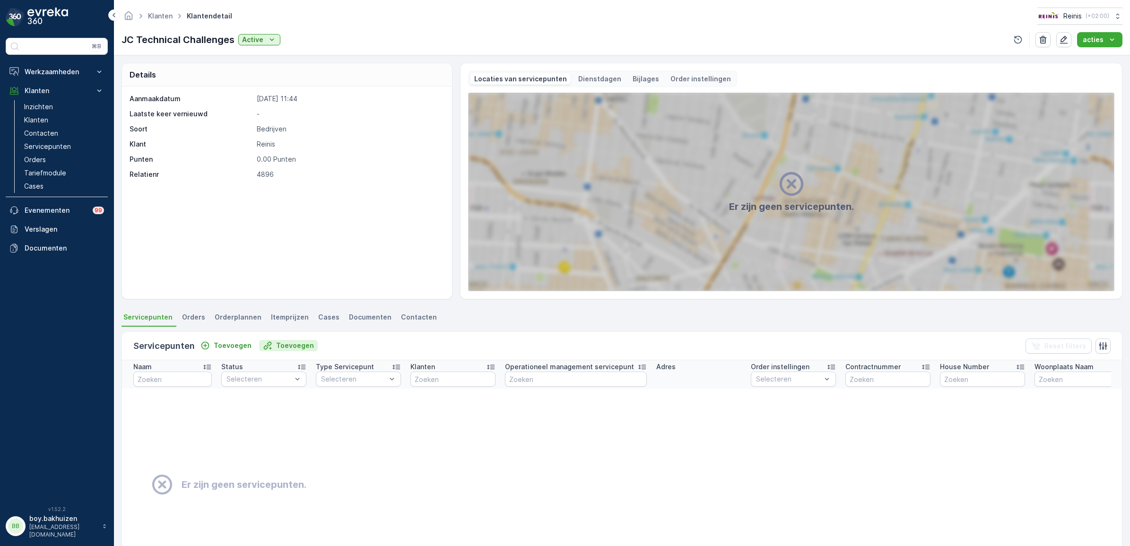
click at [277, 343] on p "Toevoegen" at bounding box center [295, 345] width 38 height 9
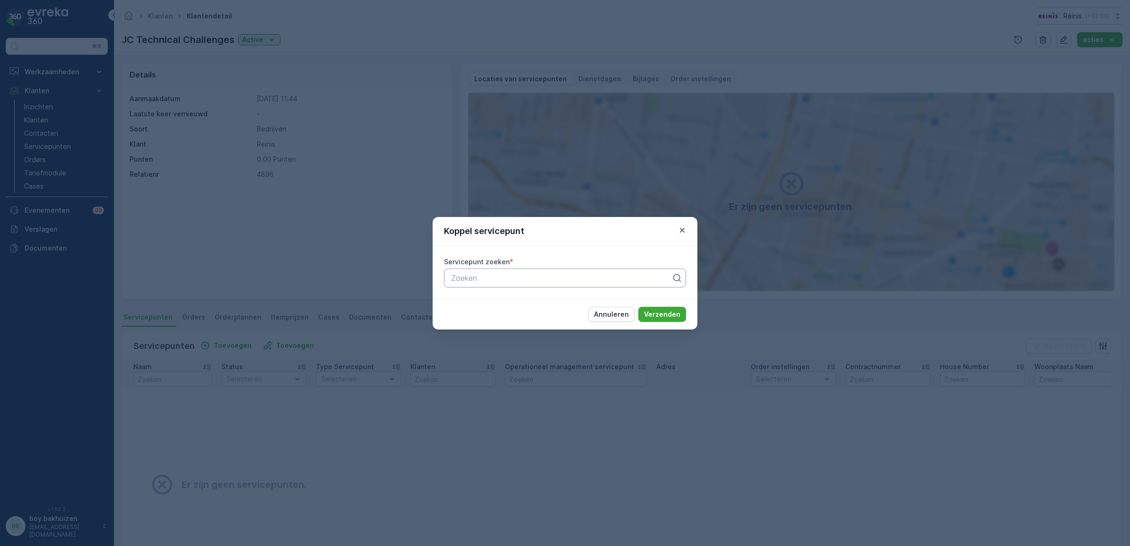
click at [518, 280] on div at bounding box center [561, 278] width 222 height 9
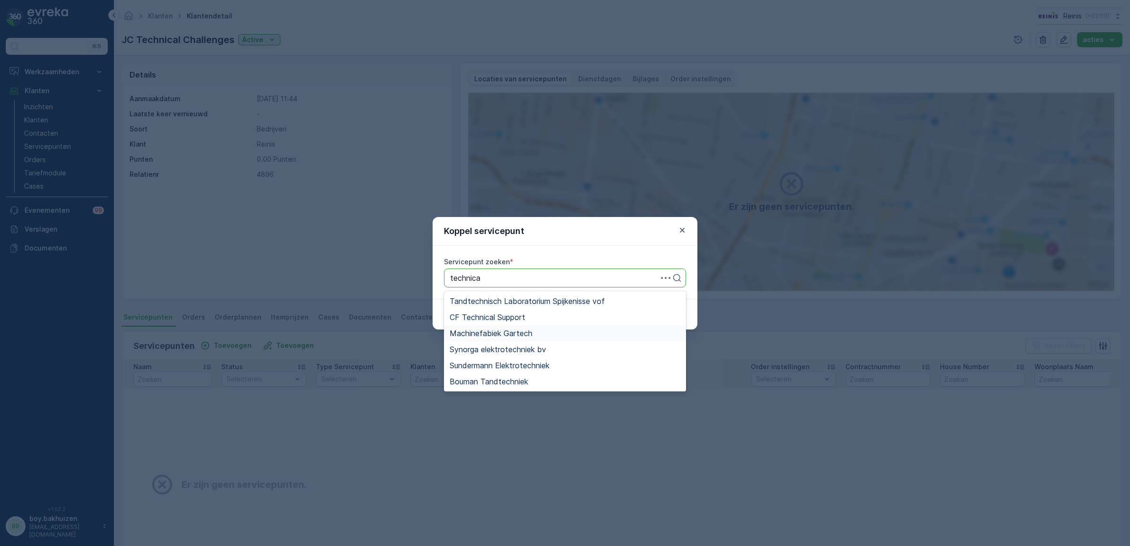
type input "technical"
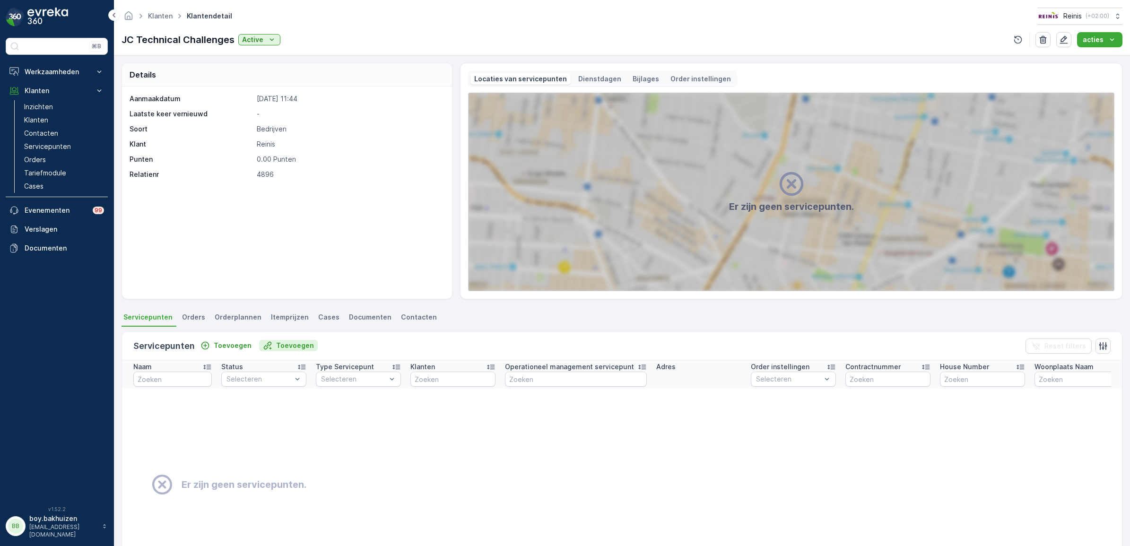
click at [265, 345] on icon "Toevoegen" at bounding box center [267, 345] width 9 height 9
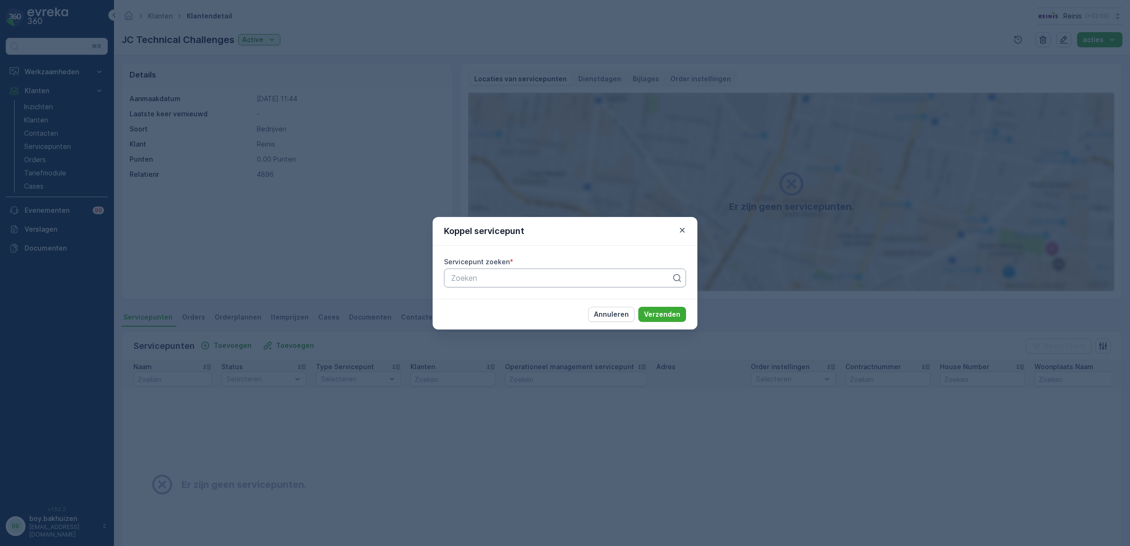
click at [516, 279] on div at bounding box center [561, 278] width 222 height 9
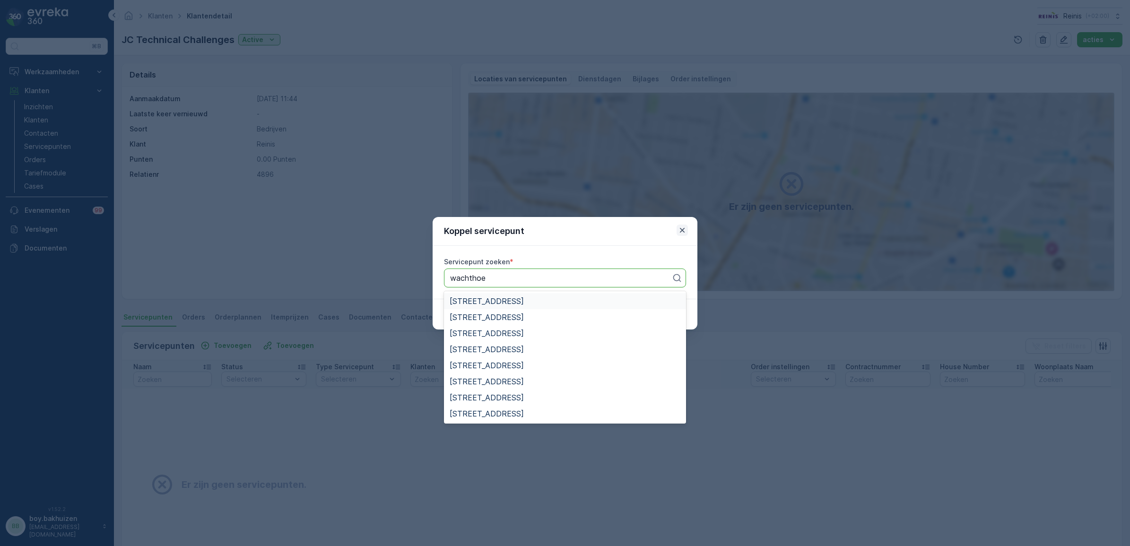
type input "wachthoe"
click at [682, 228] on icon "button" at bounding box center [681, 229] width 9 height 9
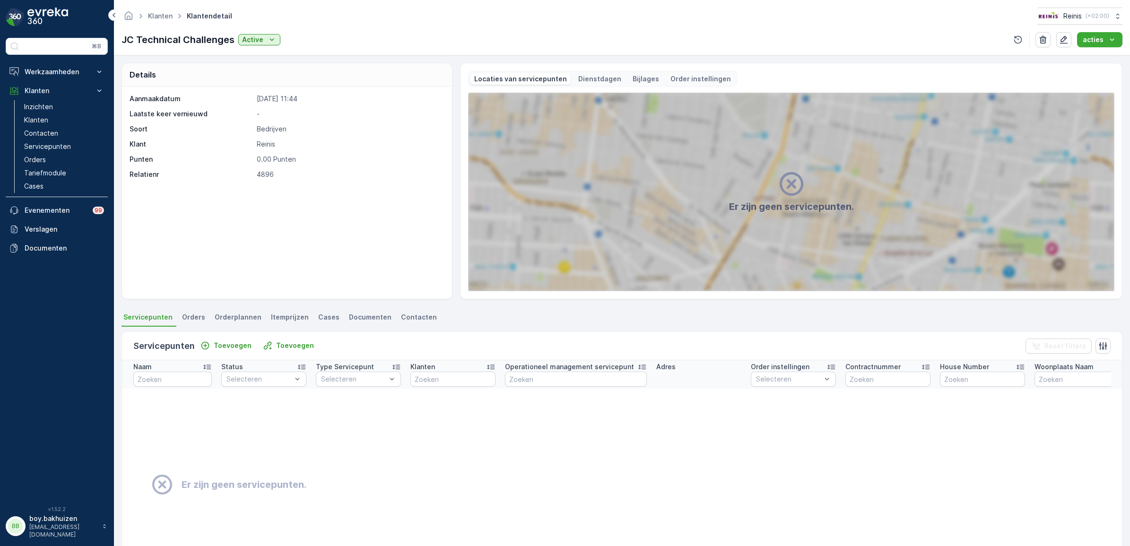
click at [271, 320] on span "Itemprijzen" at bounding box center [290, 316] width 38 height 9
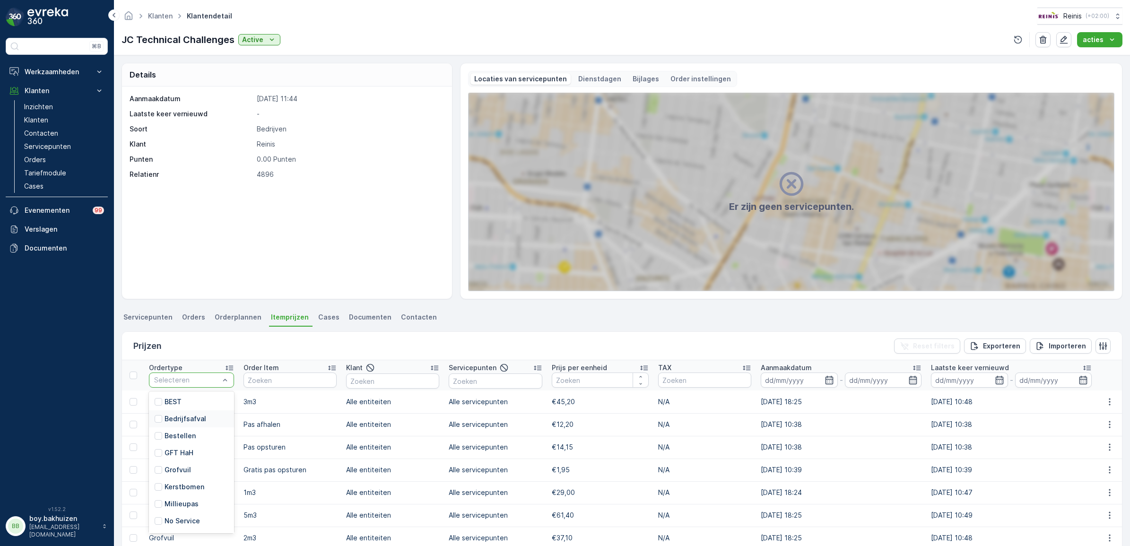
click at [190, 420] on p "Bedrijfsafval" at bounding box center [185, 418] width 42 height 9
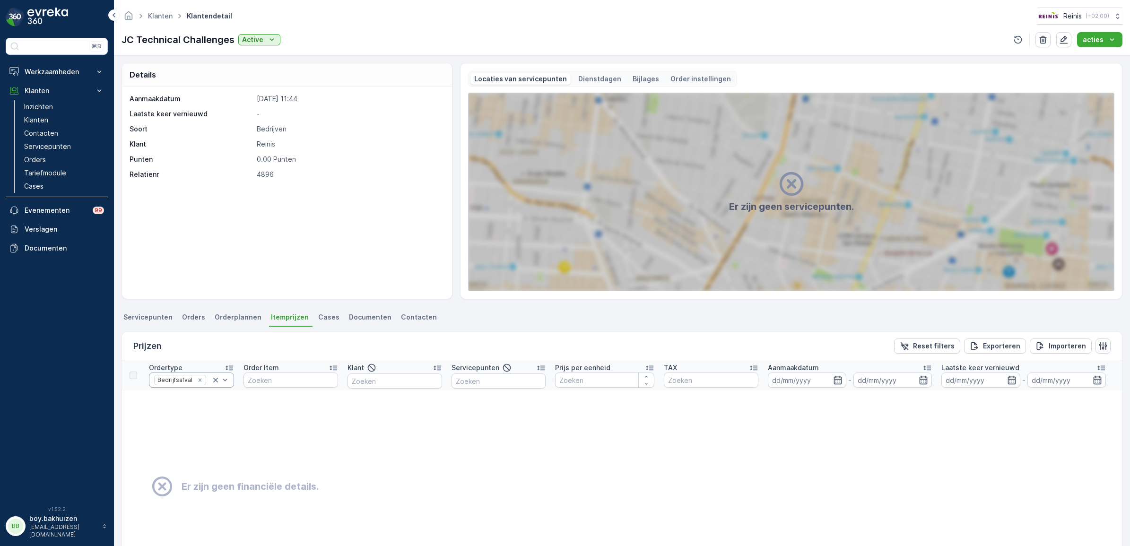
click at [215, 379] on icon at bounding box center [215, 380] width 5 height 5
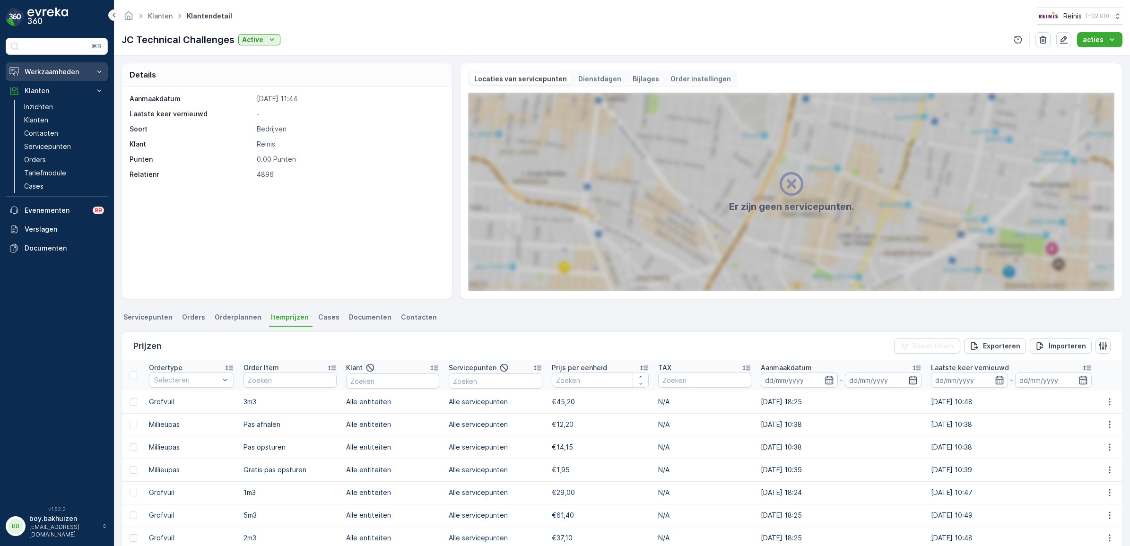
click at [44, 71] on p "Werkzaamheden" at bounding box center [57, 71] width 64 height 9
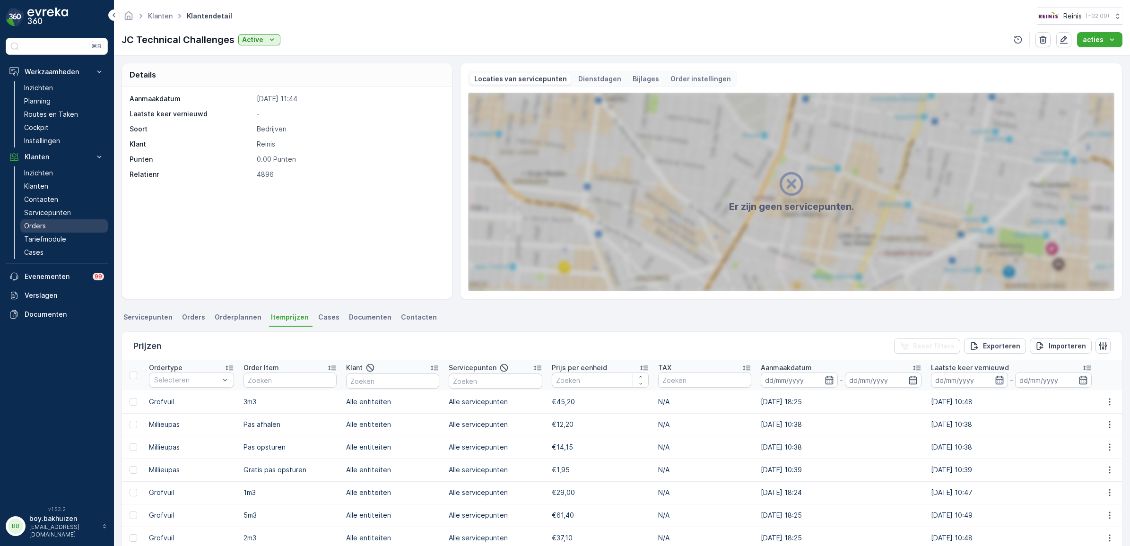
click at [36, 223] on p "Orders" at bounding box center [35, 225] width 22 height 9
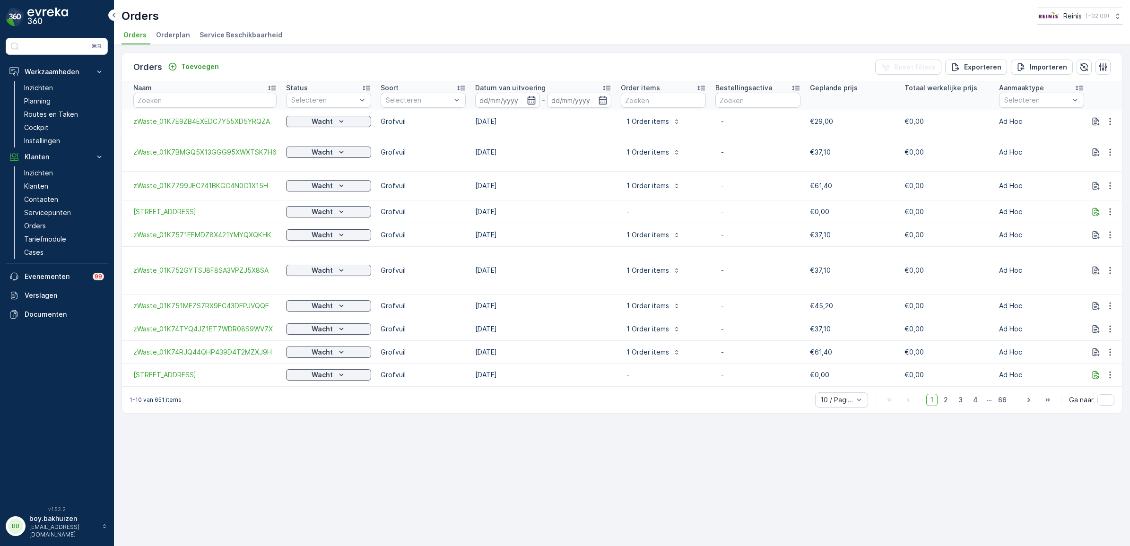
click at [177, 32] on span "Orderplan" at bounding box center [173, 34] width 34 height 9
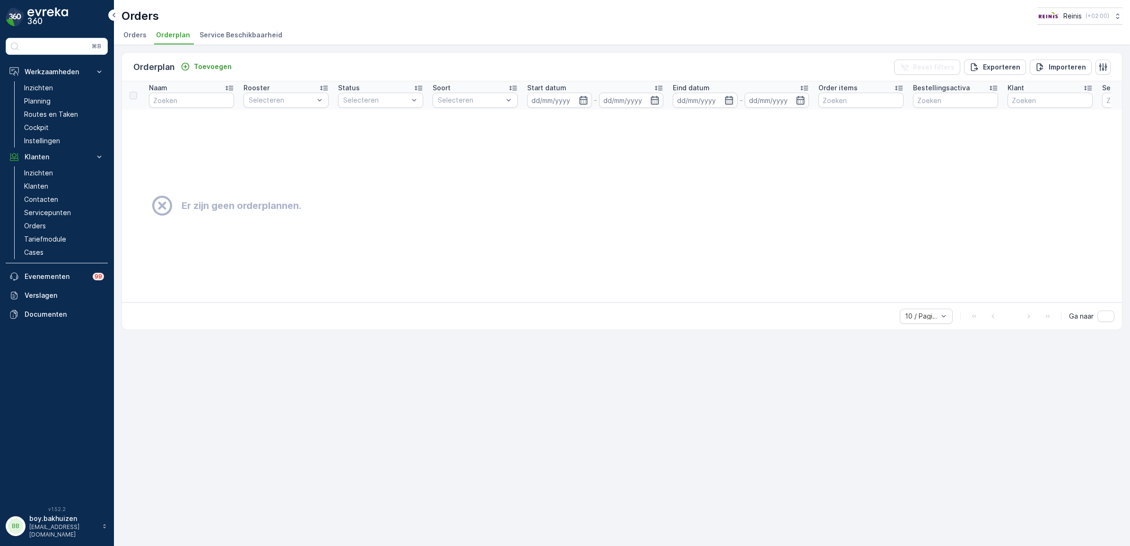
click at [215, 37] on span "Service Beschikbaarheid" at bounding box center [240, 34] width 83 height 9
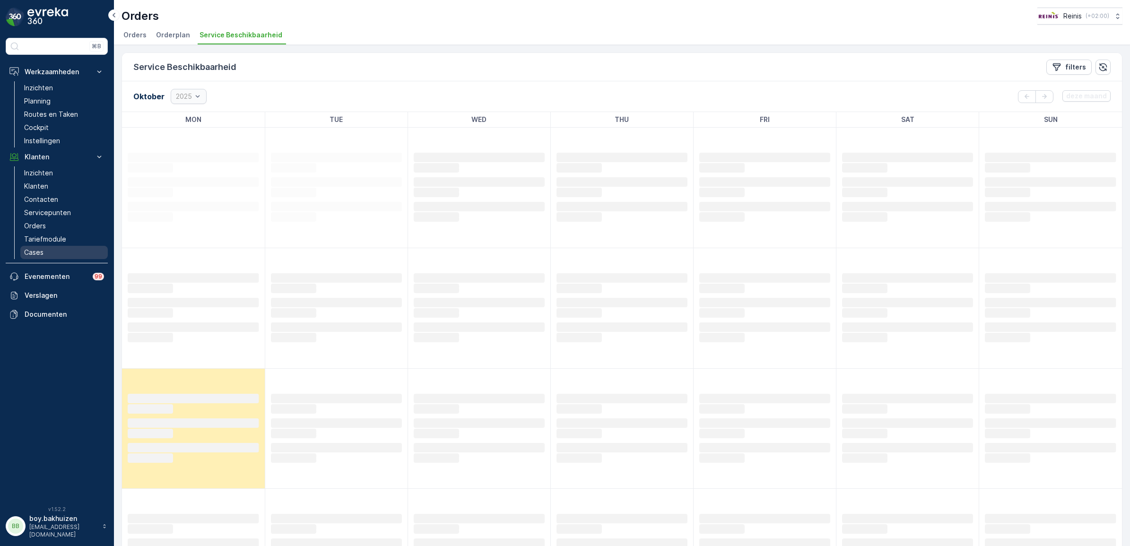
click at [34, 254] on p "Cases" at bounding box center [33, 252] width 19 height 9
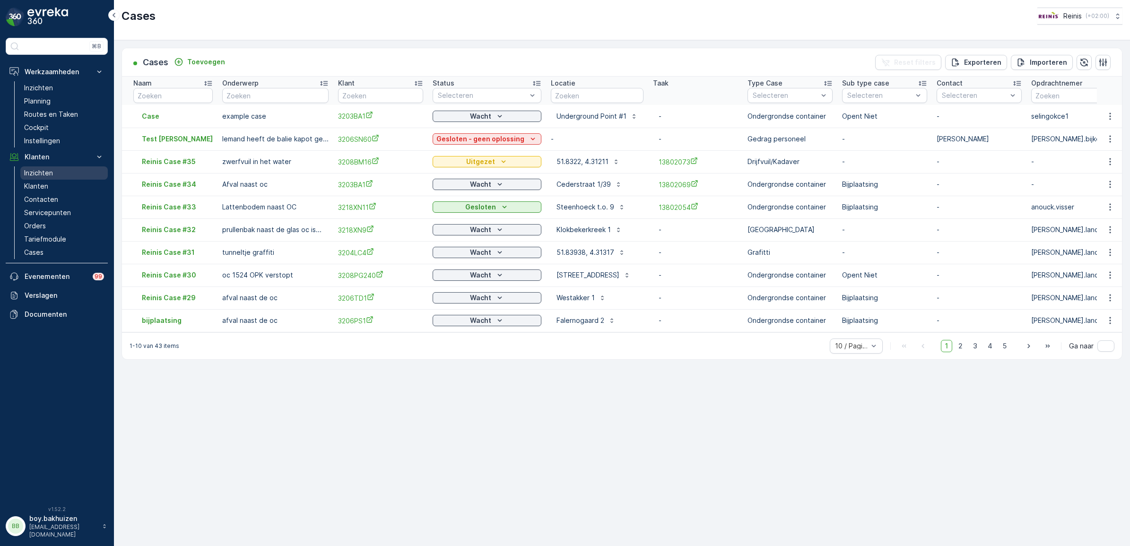
click at [29, 169] on p "Inzichten" at bounding box center [38, 172] width 29 height 9
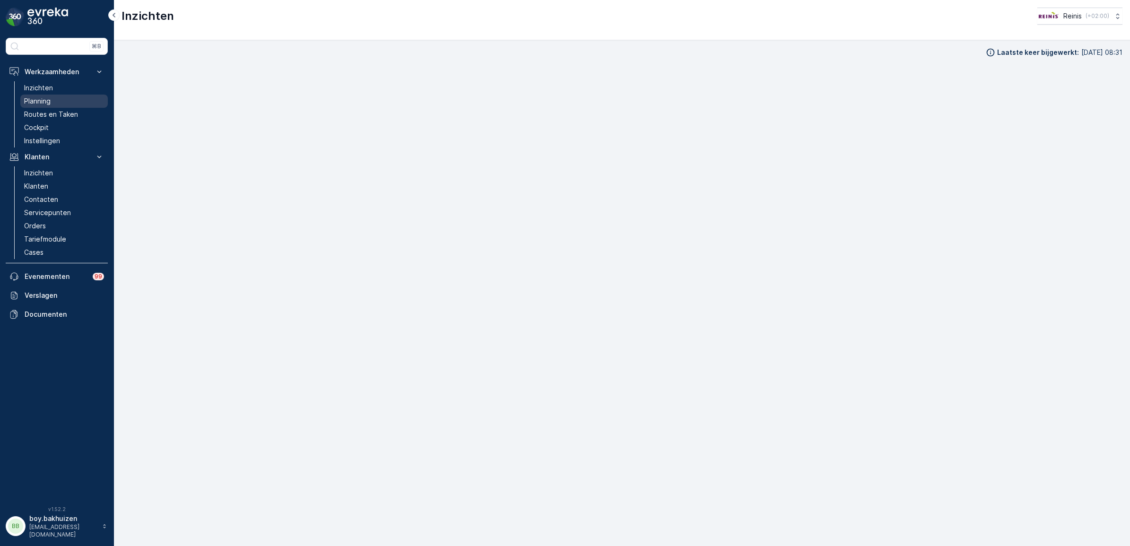
click at [40, 101] on p "Planning" at bounding box center [37, 100] width 26 height 9
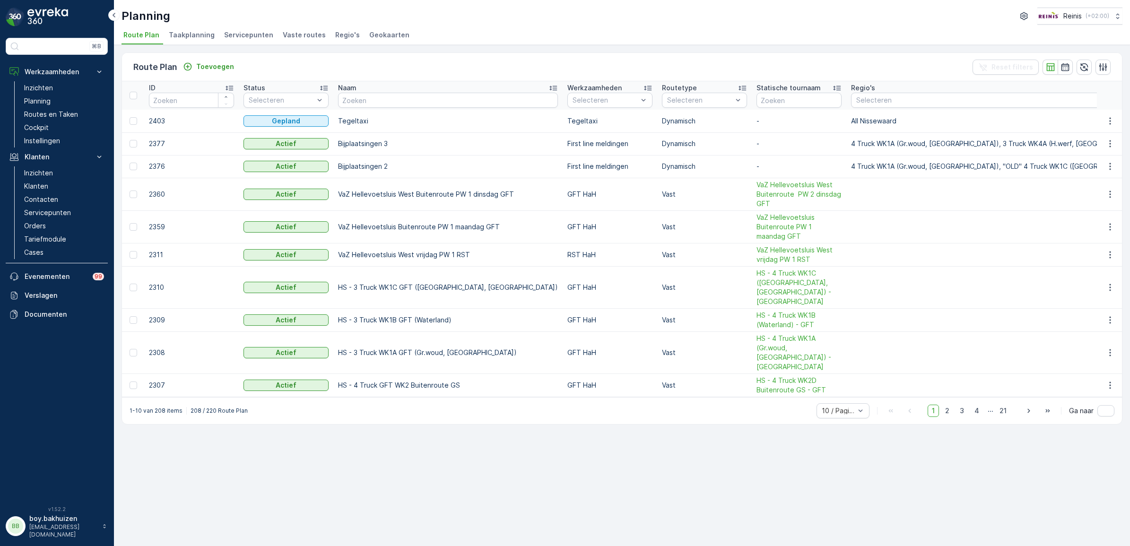
click at [72, 520] on p "boy.bakhuizen" at bounding box center [63, 518] width 68 height 9
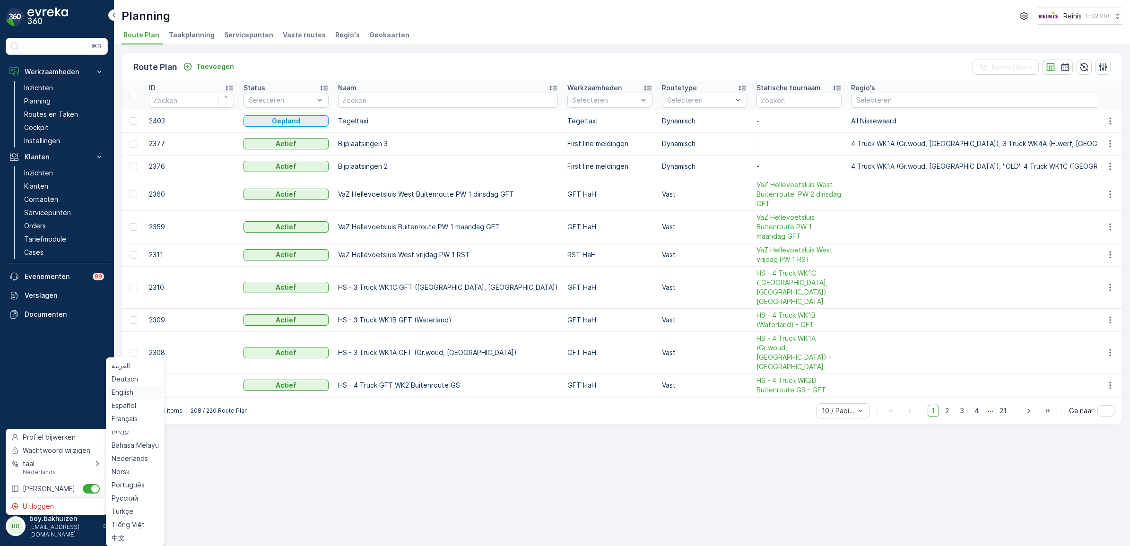
click at [122, 391] on span "English" at bounding box center [123, 392] width 22 height 9
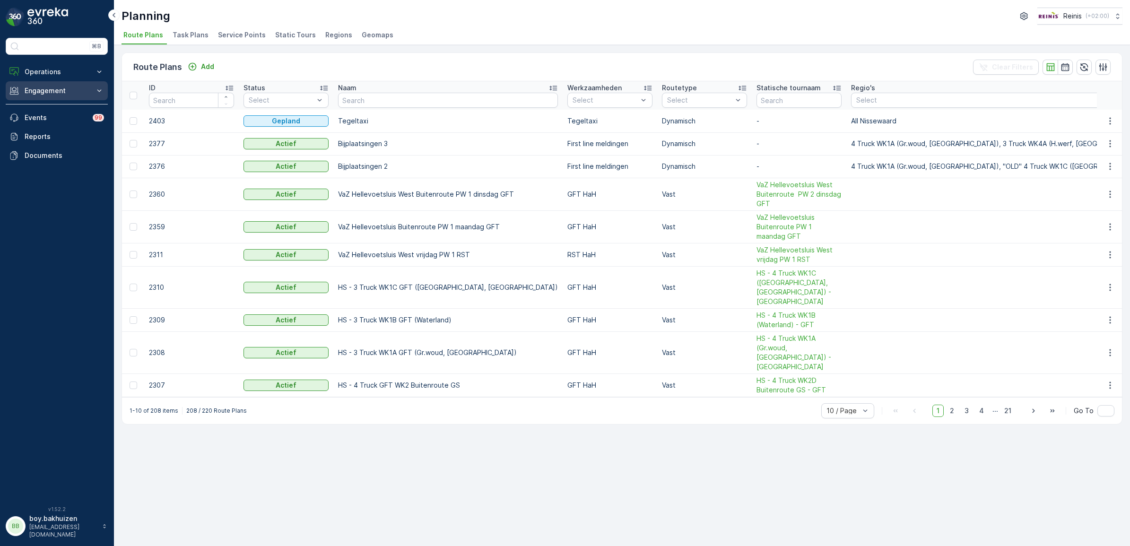
click at [35, 88] on p "Engagement" at bounding box center [57, 90] width 64 height 9
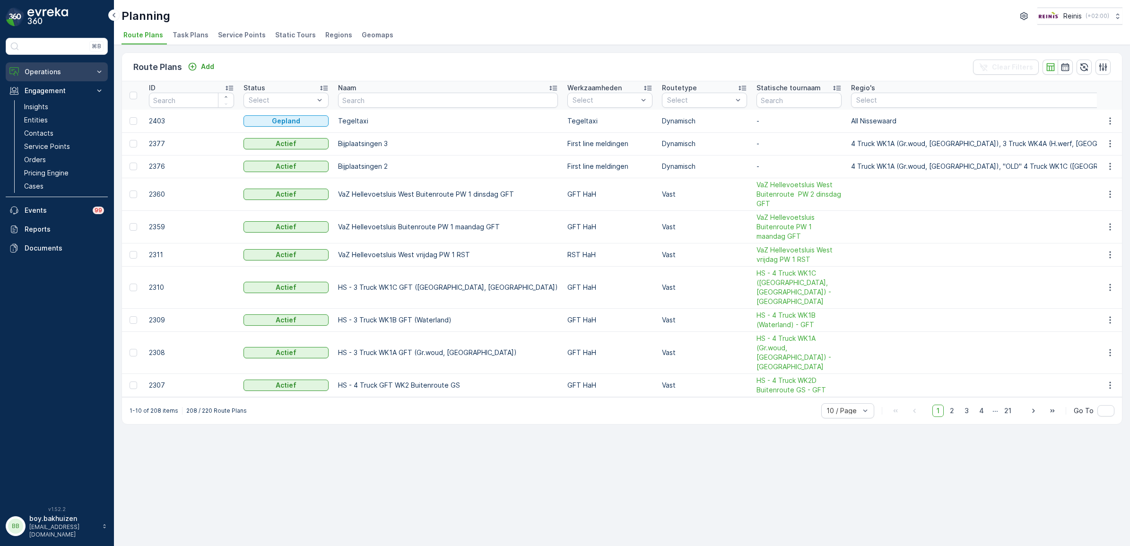
click at [43, 69] on p "Operations" at bounding box center [57, 71] width 64 height 9
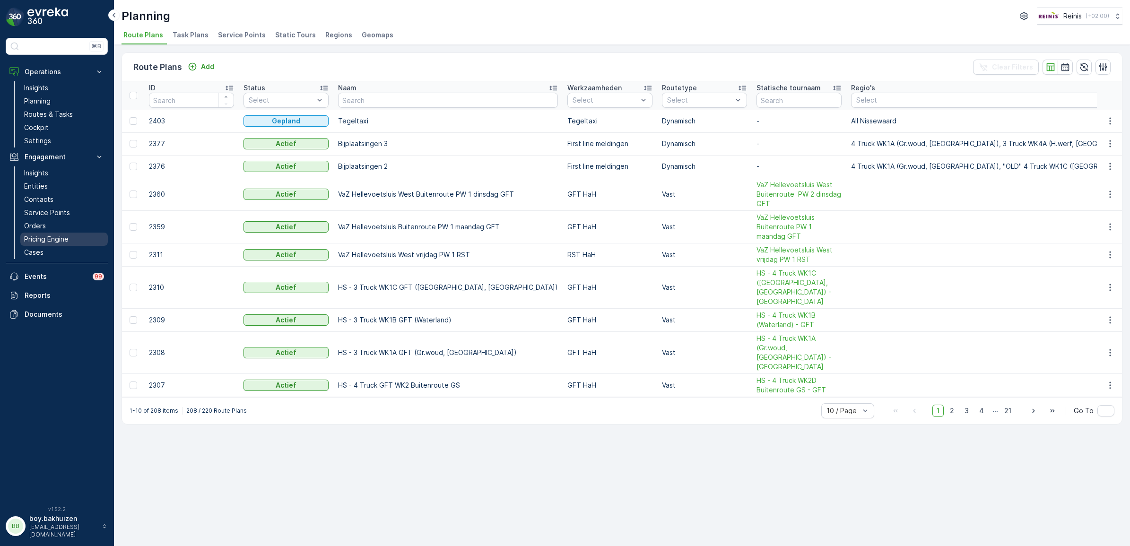
click at [46, 238] on p "Pricing Engine" at bounding box center [46, 238] width 44 height 9
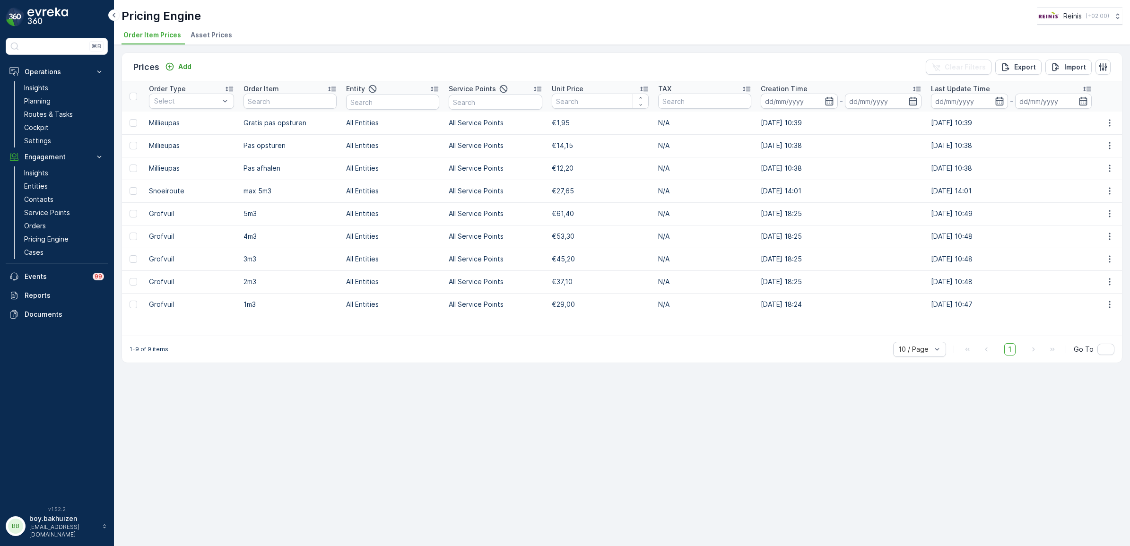
click at [198, 35] on span "Asset Prices" at bounding box center [211, 34] width 42 height 9
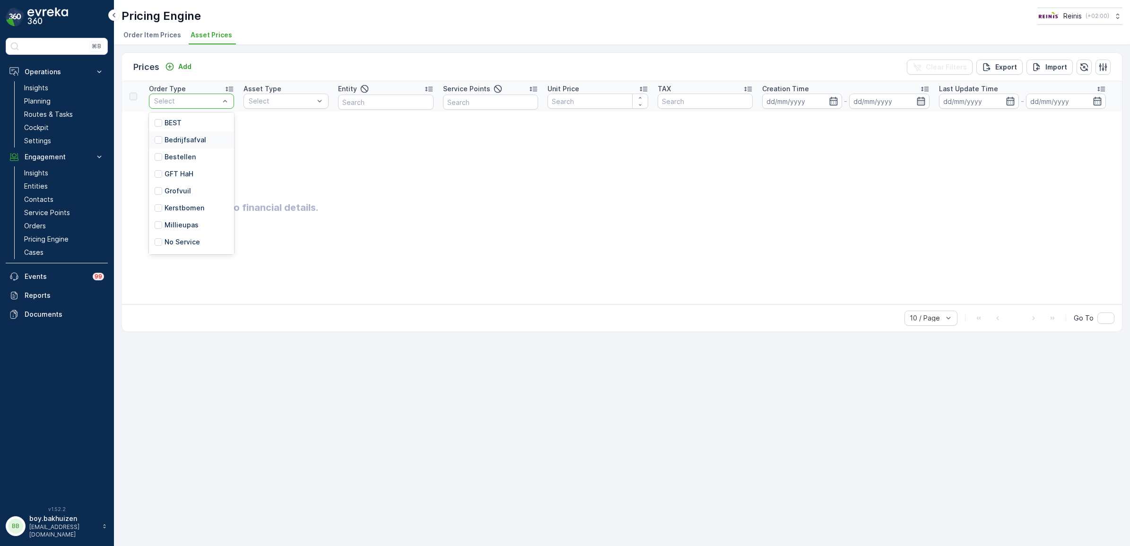
click at [184, 137] on p "Bedrijfsafval" at bounding box center [185, 139] width 42 height 9
click at [197, 101] on icon "Remove Bedrijfsafval" at bounding box center [200, 101] width 7 height 7
click at [43, 225] on p "Orders" at bounding box center [35, 225] width 22 height 9
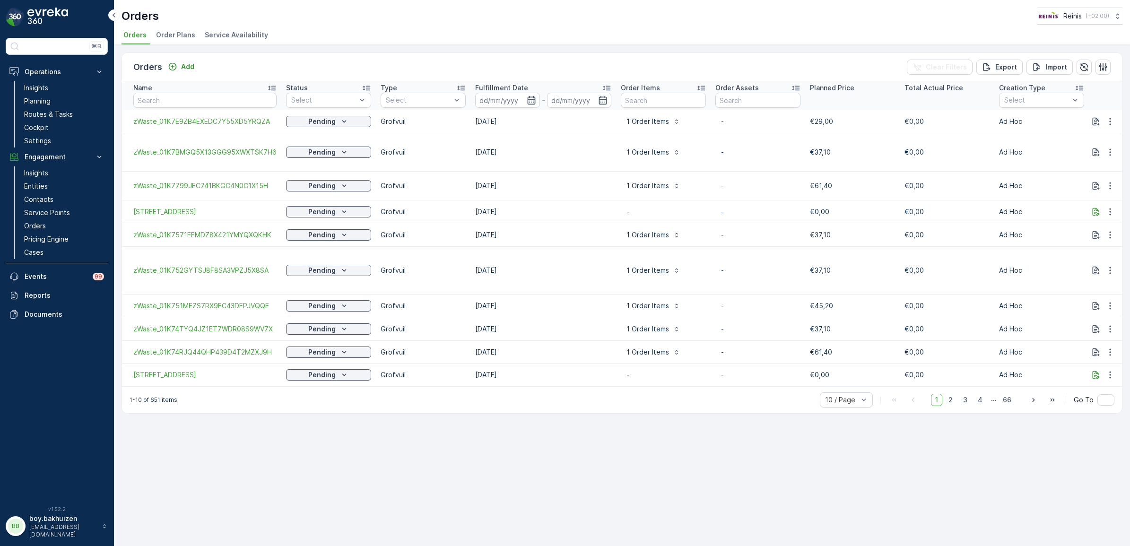
click at [391, 127] on td "Grofvuil" at bounding box center [423, 122] width 95 height 24
click at [40, 138] on p "Settings" at bounding box center [37, 140] width 27 height 9
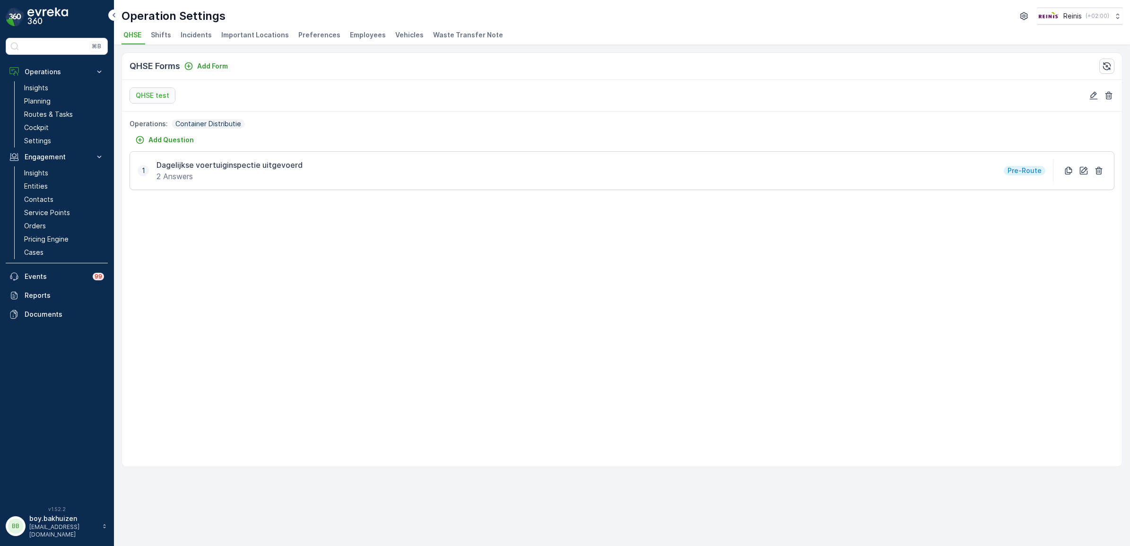
click at [360, 30] on span "Employees" at bounding box center [368, 34] width 36 height 9
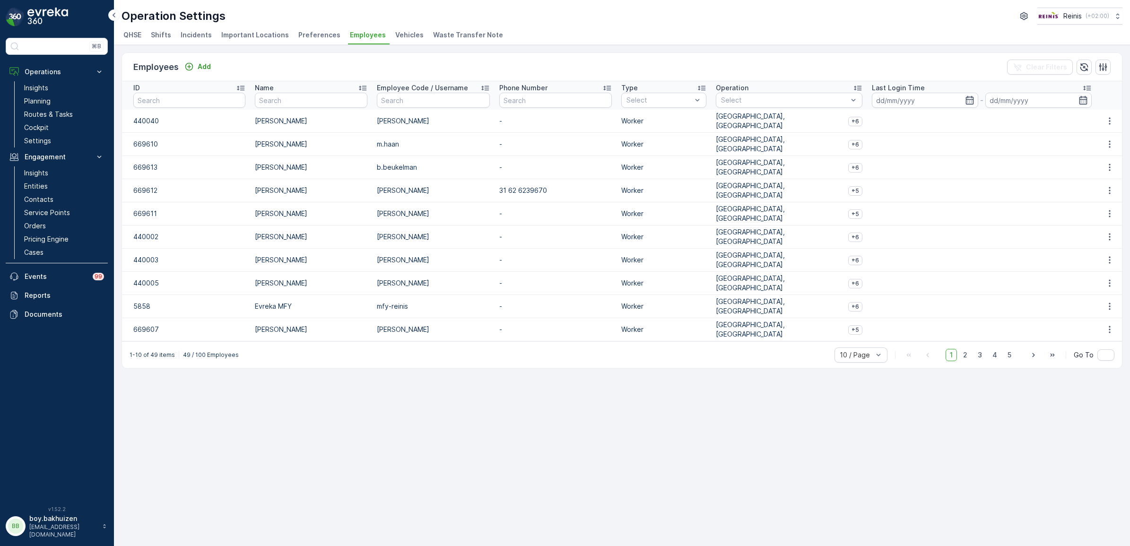
click at [396, 31] on span "Vehicles" at bounding box center [409, 34] width 28 height 9
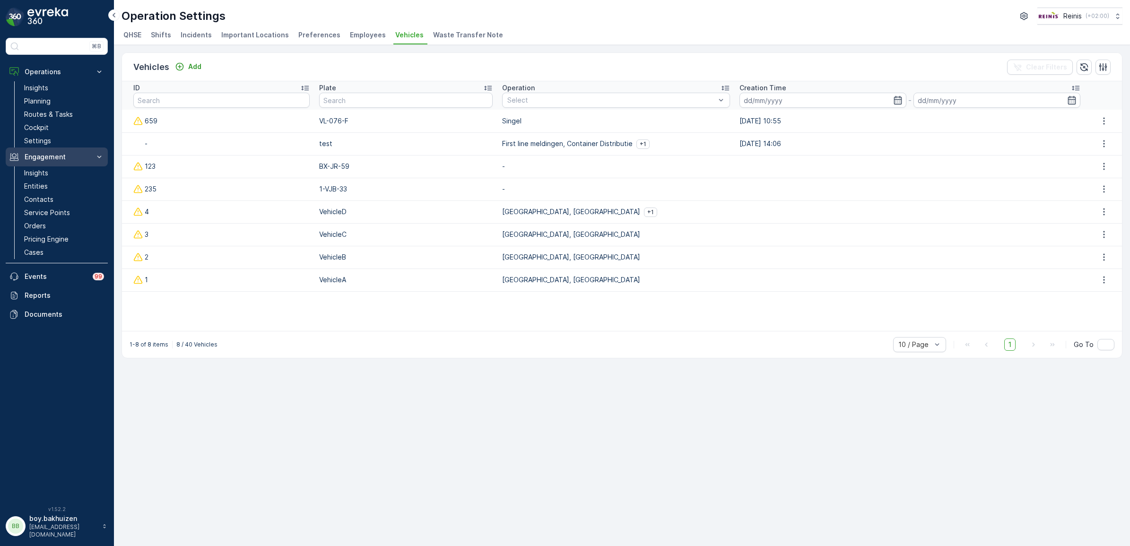
drag, startPoint x: 50, startPoint y: 111, endPoint x: 9, endPoint y: 156, distance: 60.6
click at [50, 111] on p "Routes & Tasks" at bounding box center [48, 114] width 49 height 9
